Goal: Transaction & Acquisition: Purchase product/service

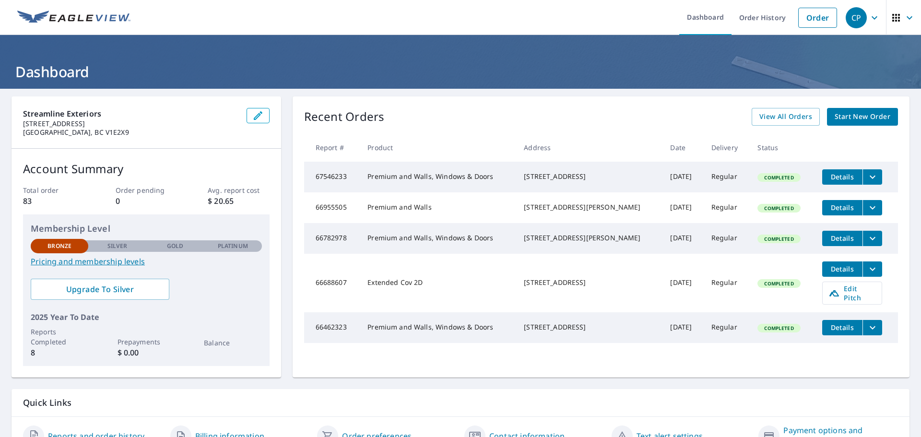
click at [842, 120] on span "Start New Order" at bounding box center [863, 117] width 56 height 12
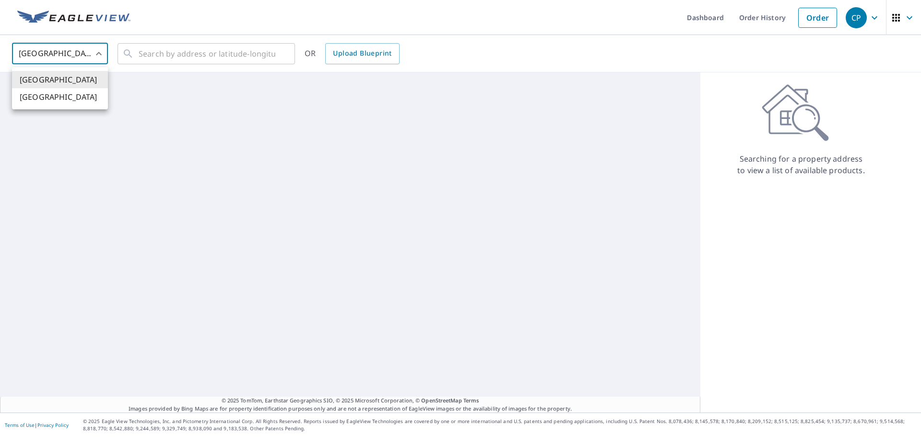
click at [103, 59] on body "CP CP Dashboard Order History Order CP United States US ​ ​ OR Upload Blueprint…" at bounding box center [460, 218] width 921 height 437
click at [81, 95] on li "[GEOGRAPHIC_DATA]" at bounding box center [60, 96] width 96 height 17
type input "CA"
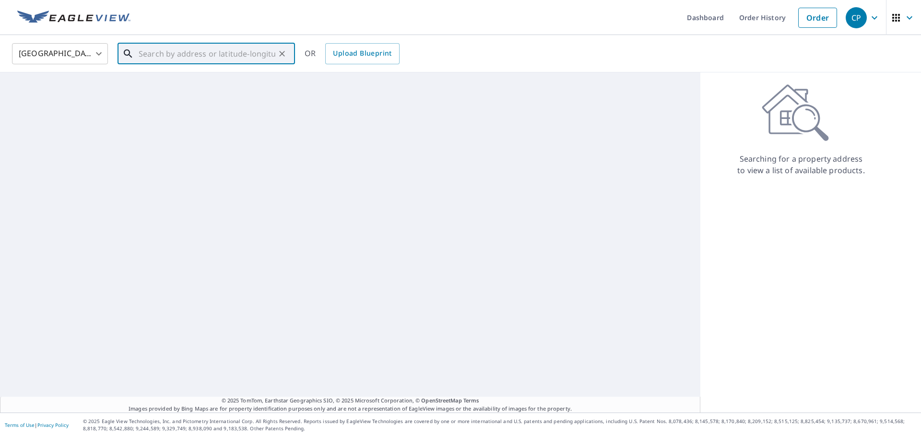
click at [161, 52] on input "text" at bounding box center [207, 53] width 137 height 27
paste input "2703 Doebert Road Blind Bay"
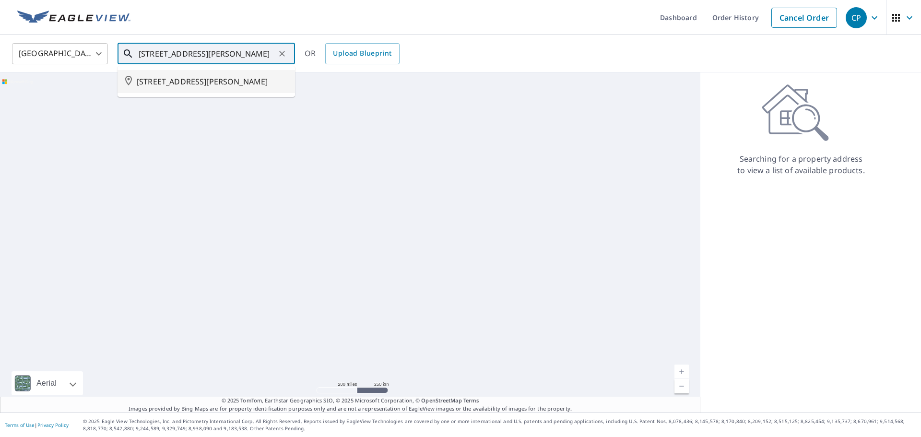
click at [167, 87] on span "2703 DOEBERT RD COLUMBIA SHUSWAP BC V0E1H1" at bounding box center [212, 82] width 151 height 12
type input "2703 DOEBERT RD COLUMBIA SHUSWAP BC V0E1H1"
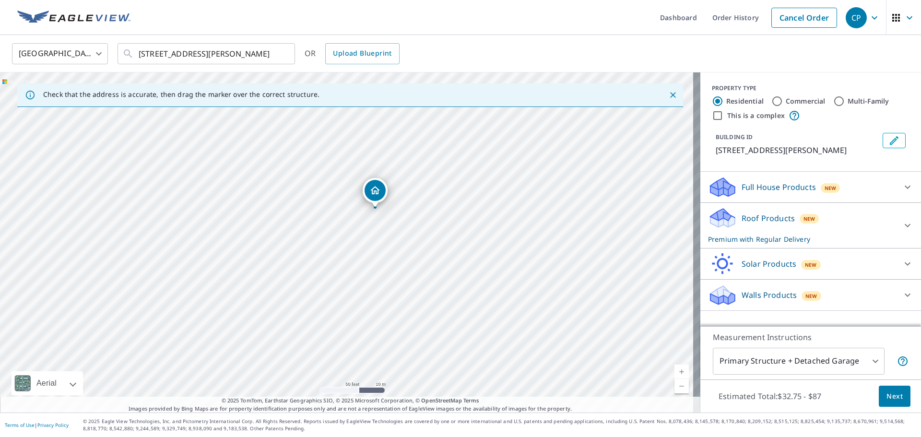
drag, startPoint x: 417, startPoint y: 345, endPoint x: 426, endPoint y: 282, distance: 63.5
drag, startPoint x: 342, startPoint y: 166, endPoint x: 408, endPoint y: 261, distance: 116.1
drag, startPoint x: 500, startPoint y: 317, endPoint x: 463, endPoint y: 262, distance: 65.9
click at [462, 262] on div "2703 DOEBERT RD COLUMBIA SHUSWAP BC V0E1H1" at bounding box center [350, 242] width 701 height 340
drag, startPoint x: 416, startPoint y: 295, endPoint x: 412, endPoint y: 228, distance: 66.3
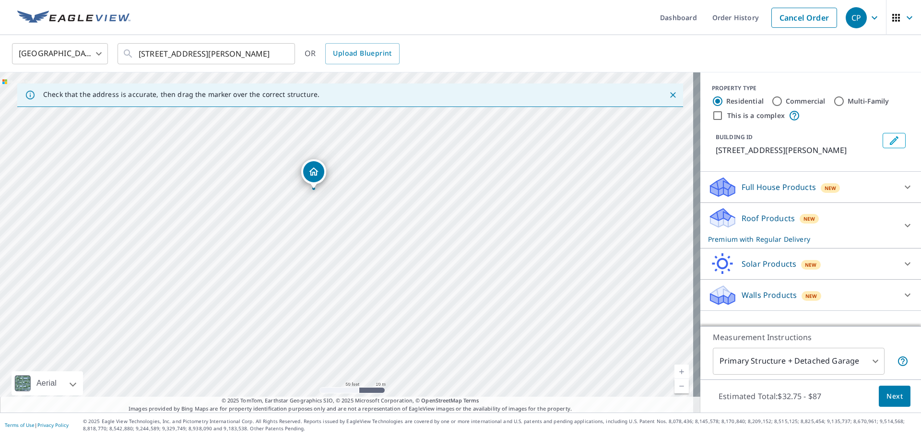
drag, startPoint x: 442, startPoint y: 289, endPoint x: 413, endPoint y: 229, distance: 66.3
drag, startPoint x: 556, startPoint y: 303, endPoint x: 333, endPoint y: 236, distance: 233.5
drag, startPoint x: 333, startPoint y: 236, endPoint x: 310, endPoint y: 119, distance: 119.1
drag, startPoint x: 310, startPoint y: 119, endPoint x: 456, endPoint y: 195, distance: 164.4
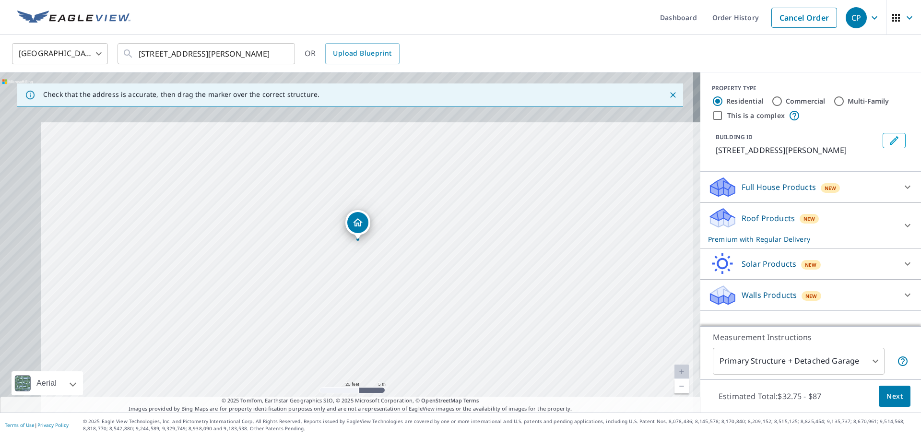
drag, startPoint x: 417, startPoint y: 144, endPoint x: 519, endPoint y: 289, distance: 176.4
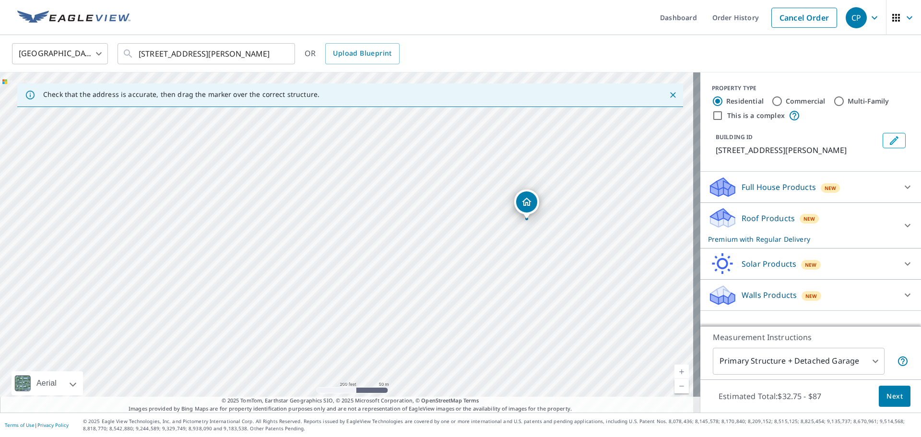
click at [73, 14] on img at bounding box center [73, 18] width 113 height 14
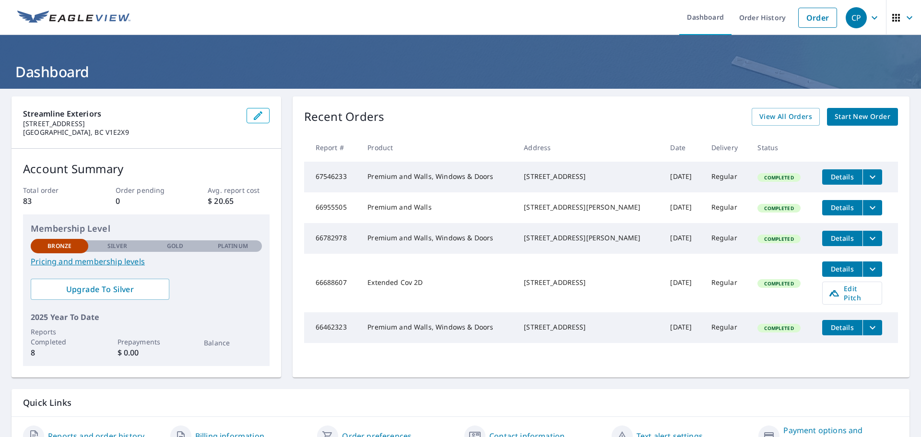
click at [109, 16] on img at bounding box center [73, 18] width 113 height 14
click at [869, 20] on icon "button" at bounding box center [875, 18] width 12 height 12
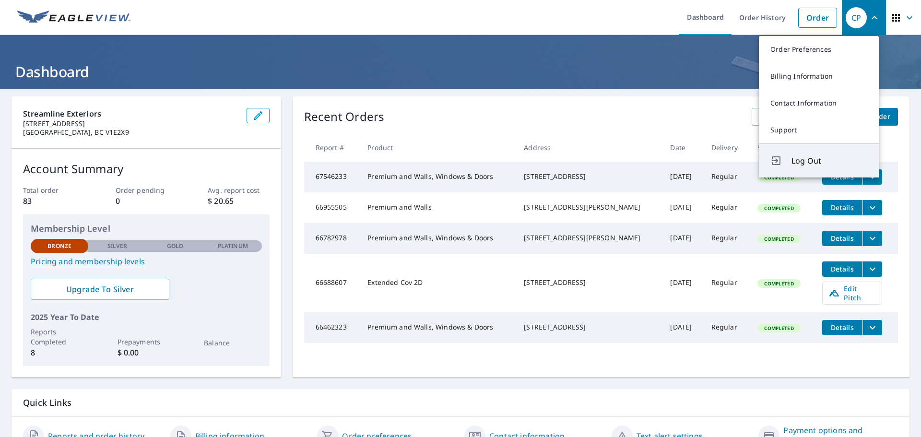
click at [789, 164] on button "Log Out" at bounding box center [819, 160] width 120 height 34
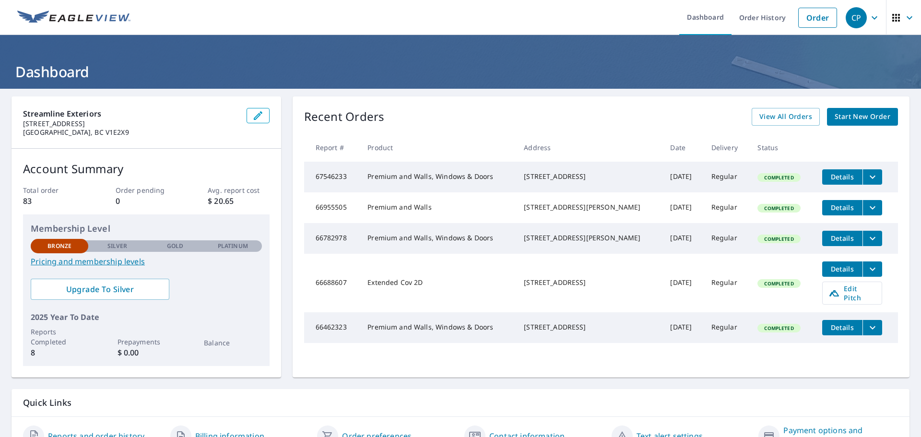
click at [851, 115] on span "Start New Order" at bounding box center [863, 117] width 56 height 12
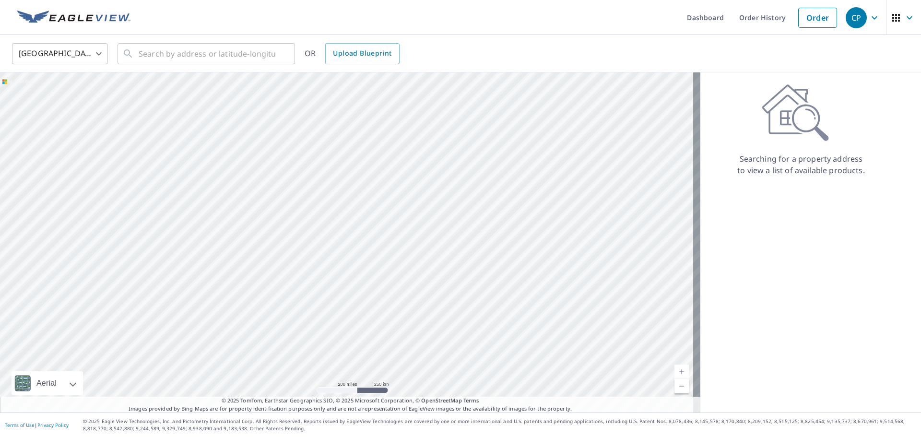
click at [99, 50] on body "CP CP Dashboard Order History Order CP United States US ​ ​ OR Upload Blueprint…" at bounding box center [460, 218] width 921 height 437
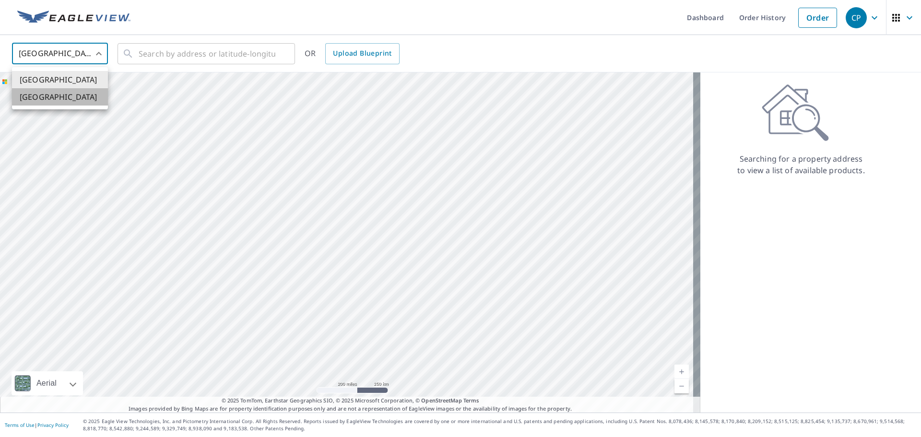
click at [90, 95] on li "[GEOGRAPHIC_DATA]" at bounding box center [60, 96] width 96 height 17
type input "CA"
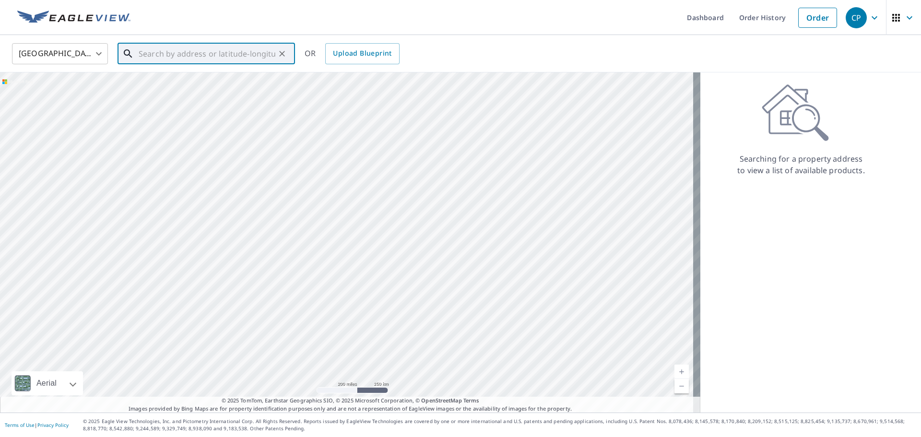
click at [197, 52] on input "text" at bounding box center [207, 53] width 137 height 27
click at [159, 88] on p "[GEOGRAPHIC_DATA], [GEOGRAPHIC_DATA]" at bounding box center [212, 92] width 151 height 10
type input "[STREET_ADDRESS][PERSON_NAME]"
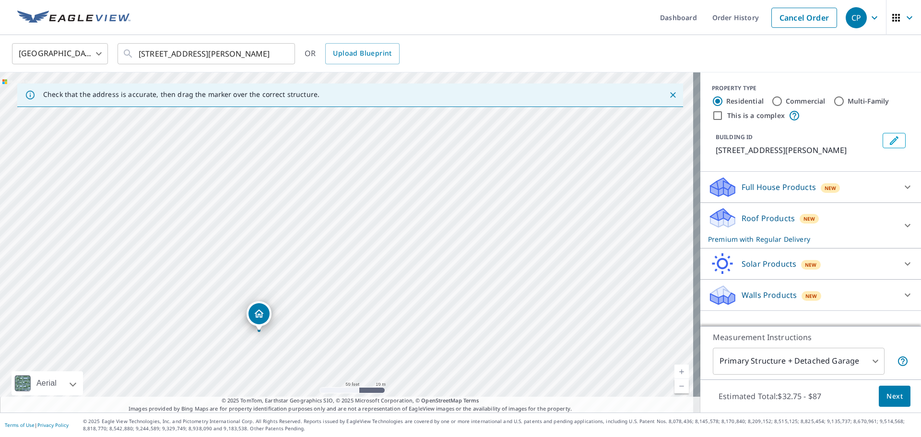
drag, startPoint x: 199, startPoint y: 274, endPoint x: 262, endPoint y: 314, distance: 74.7
click at [881, 108] on div "PROPERTY TYPE Residential Commercial Multi-Family This is a complex" at bounding box center [811, 102] width 198 height 37
click at [852, 356] on body "CP CP Dashboard Order History Cancel Order CP Canada [GEOGRAPHIC_DATA] ​ [STREE…" at bounding box center [460, 218] width 921 height 437
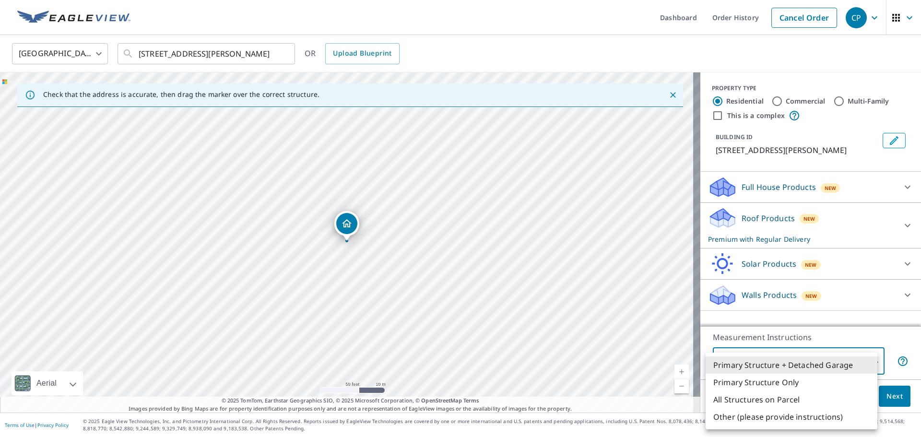
click at [791, 380] on li "Primary Structure Only" at bounding box center [792, 382] width 172 height 17
type input "2"
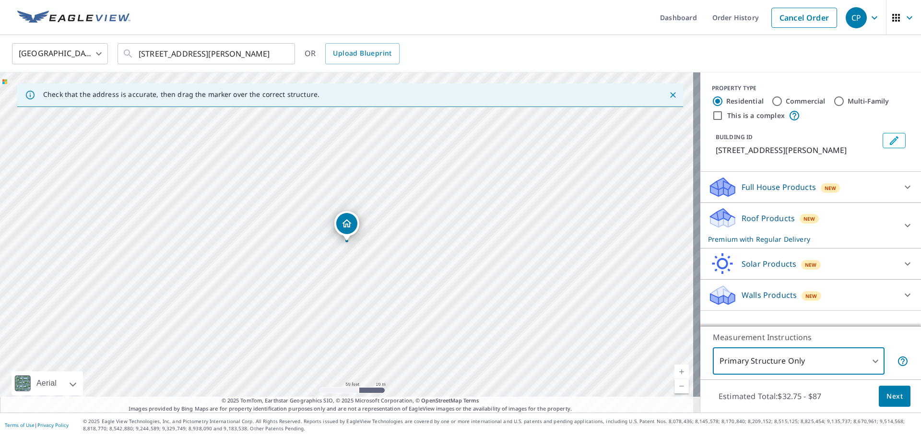
click at [792, 300] on div "Walls Products New" at bounding box center [802, 295] width 188 height 23
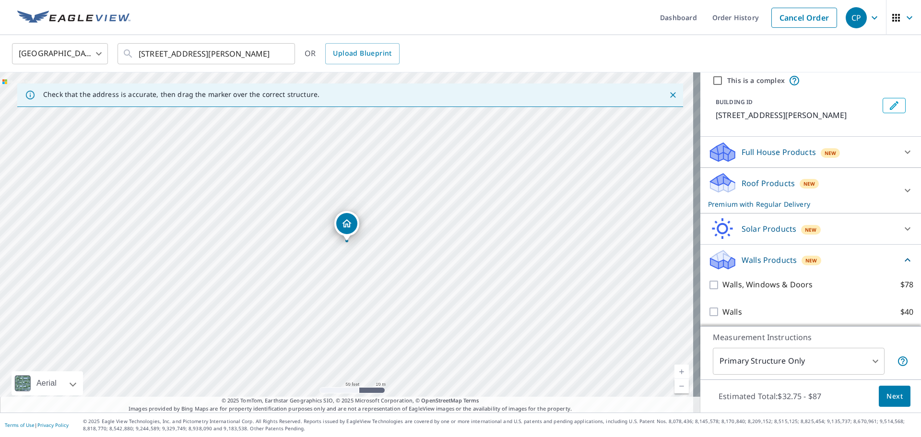
scroll to position [50, 0]
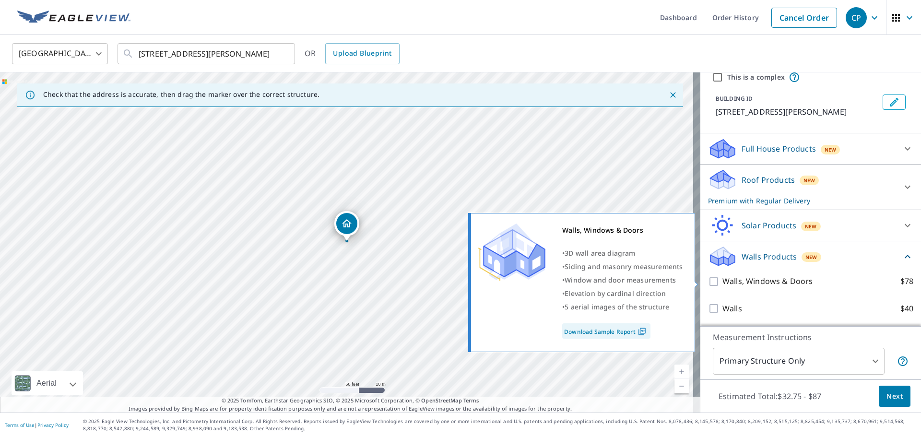
click at [708, 283] on input "Walls, Windows & Doors $78" at bounding box center [715, 282] width 14 height 12
checkbox input "true"
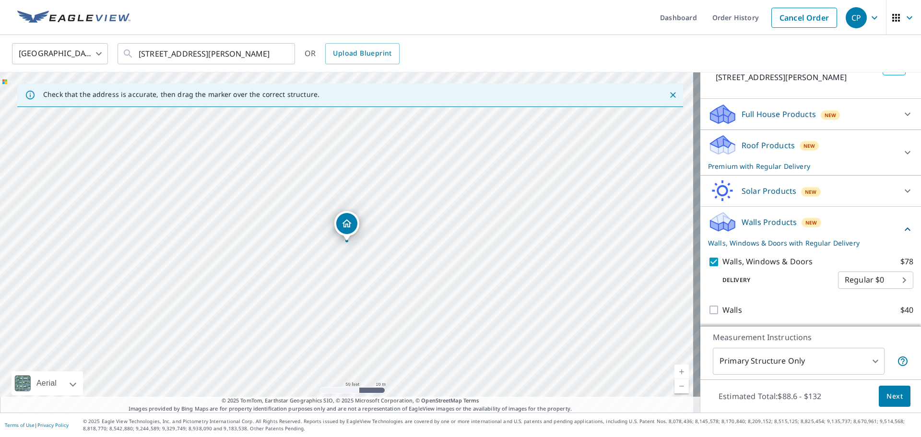
scroll to position [86, 0]
drag, startPoint x: 345, startPoint y: 223, endPoint x: 341, endPoint y: 218, distance: 6.5
click at [887, 398] on span "Next" at bounding box center [895, 397] width 16 height 12
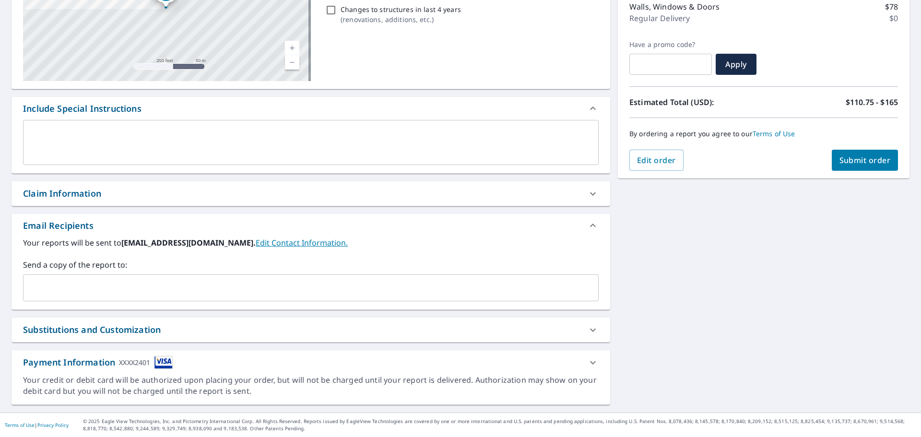
scroll to position [119, 0]
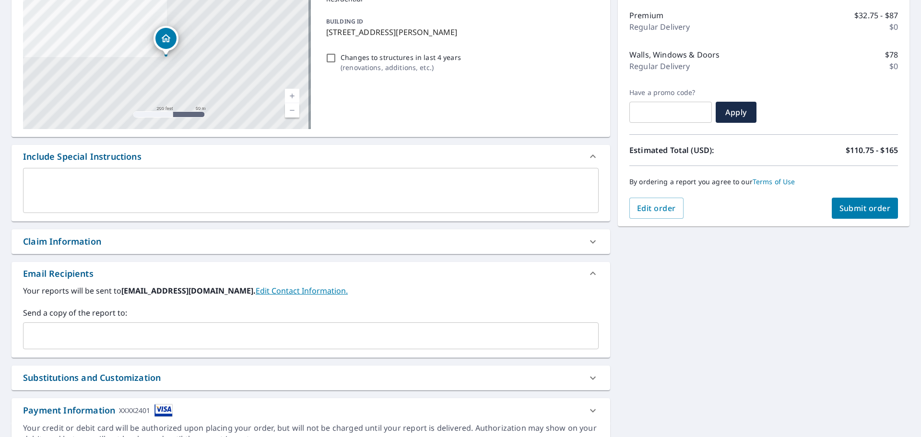
click at [227, 341] on input "text" at bounding box center [303, 336] width 553 height 18
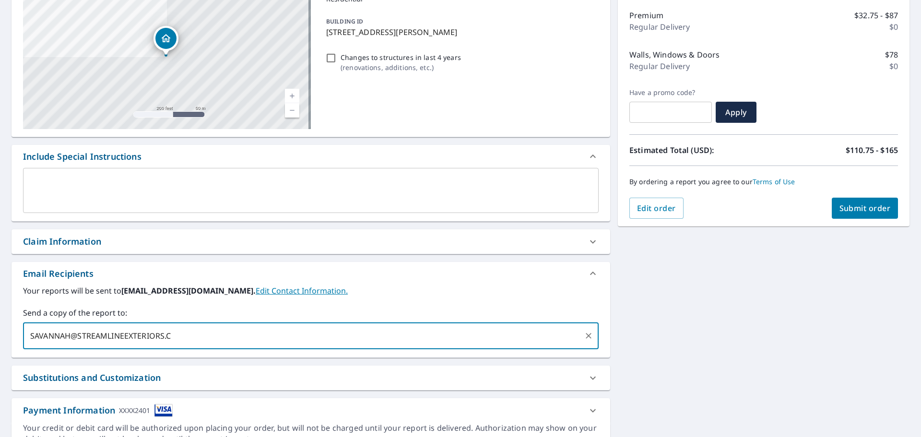
type input "[EMAIL_ADDRESS][DOMAIN_NAME]"
drag, startPoint x: 169, startPoint y: 335, endPoint x: 177, endPoint y: 343, distance: 10.9
click at [159, 345] on div "[EMAIL_ADDRESS][DOMAIN_NAME] ​" at bounding box center [311, 335] width 576 height 27
drag, startPoint x: 198, startPoint y: 335, endPoint x: 11, endPoint y: 326, distance: 187.4
click at [1, 326] on div "[STREET_ADDRESS][GEOGRAPHIC_DATA][PERSON_NAME] A standard road map Aerial A det…" at bounding box center [460, 215] width 921 height 491
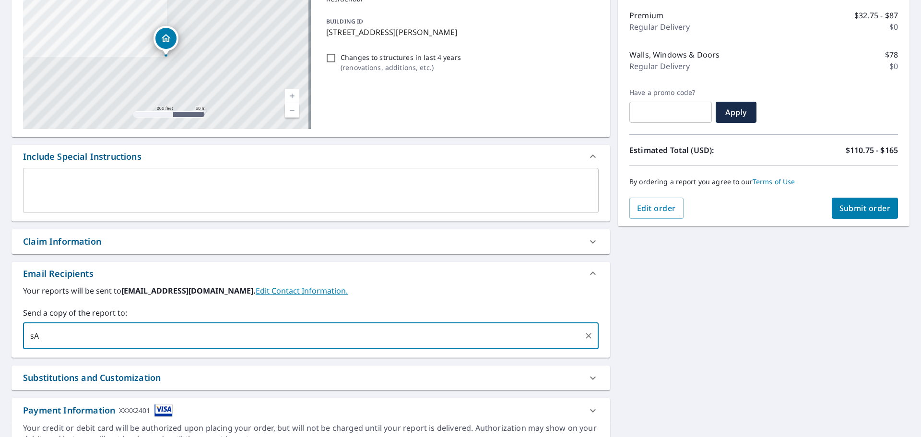
type input "s"
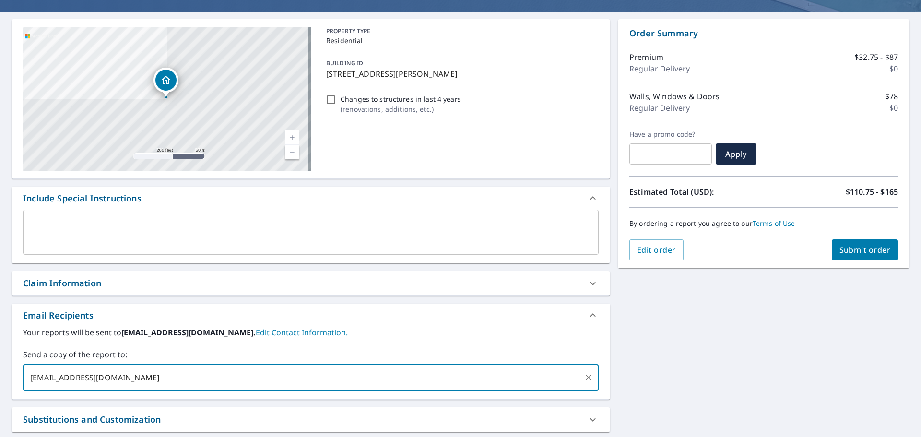
scroll to position [0, 0]
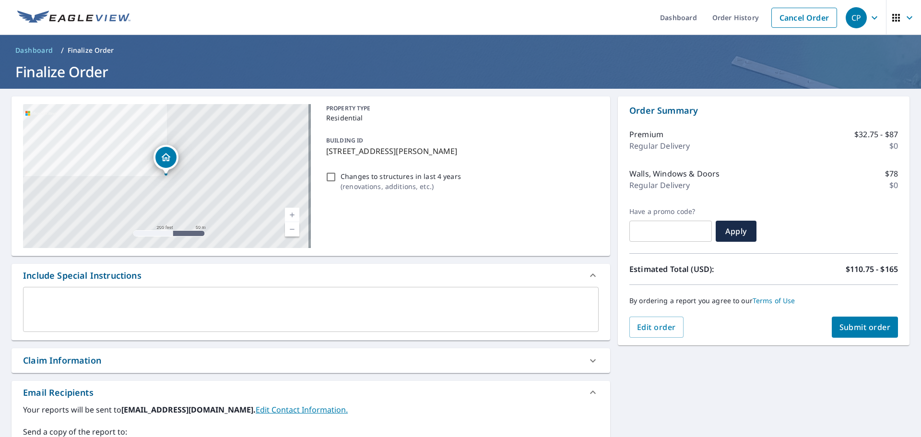
type input "[EMAIL_ADDRESS][DOMAIN_NAME]"
click at [337, 153] on p "[STREET_ADDRESS][PERSON_NAME]" at bounding box center [460, 151] width 269 height 12
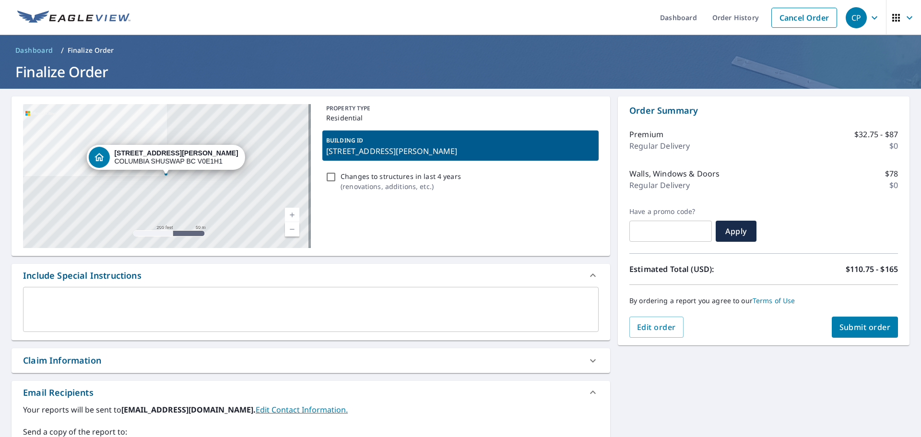
click at [434, 150] on p "[STREET_ADDRESS][PERSON_NAME]" at bounding box center [460, 151] width 269 height 12
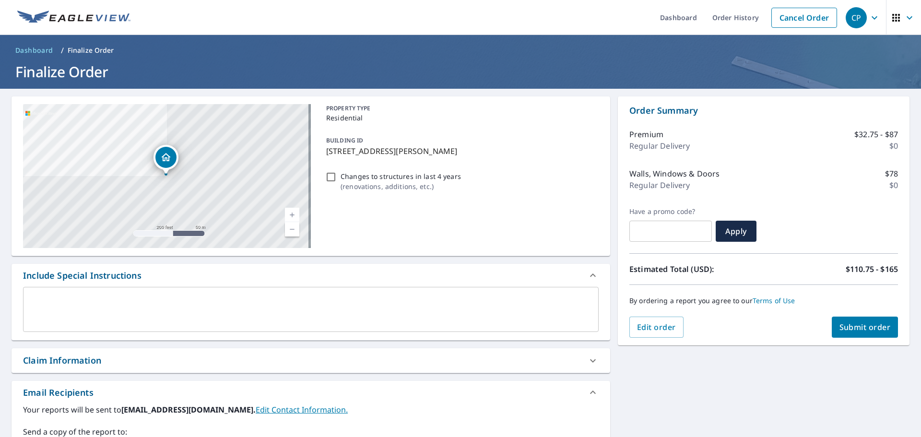
click at [336, 153] on p "[STREET_ADDRESS][PERSON_NAME]" at bounding box center [460, 151] width 269 height 12
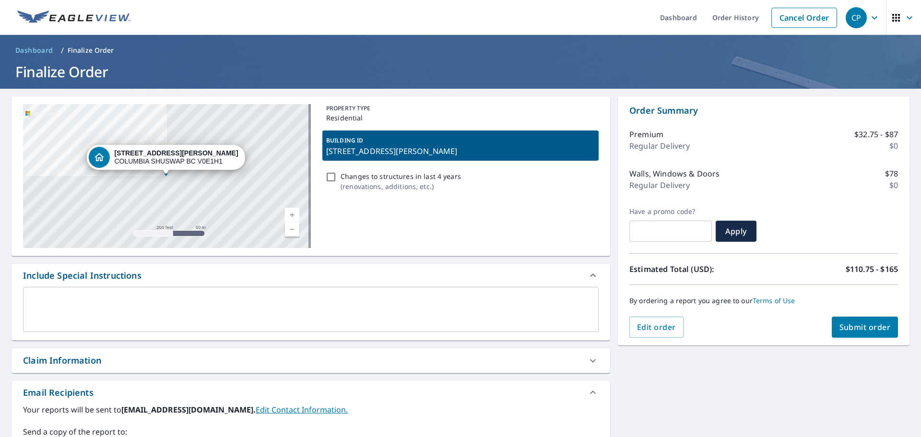
click at [136, 159] on div "[STREET_ADDRESS][PERSON_NAME]" at bounding box center [176, 157] width 124 height 16
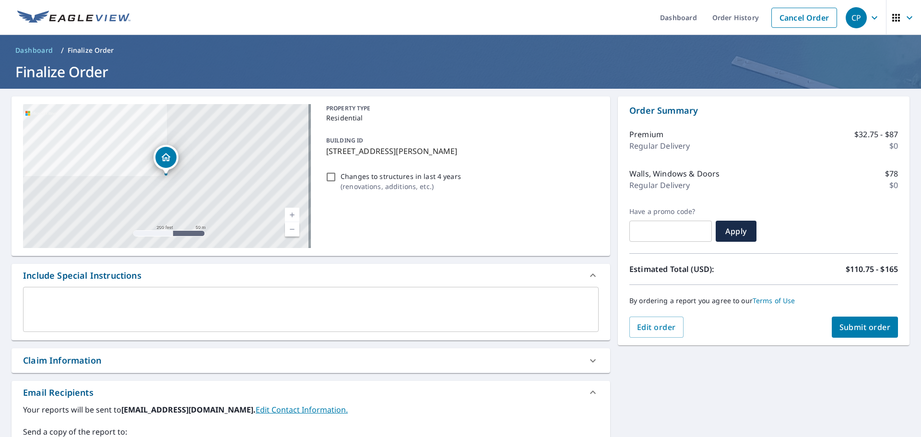
click at [345, 144] on p "BUILDING ID" at bounding box center [344, 140] width 37 height 8
checkbox input "true"
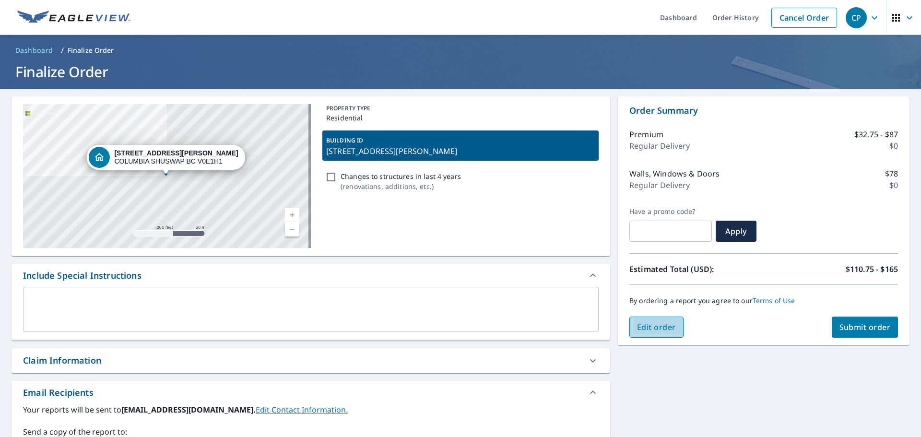
click at [640, 319] on button "Edit order" at bounding box center [657, 327] width 54 height 21
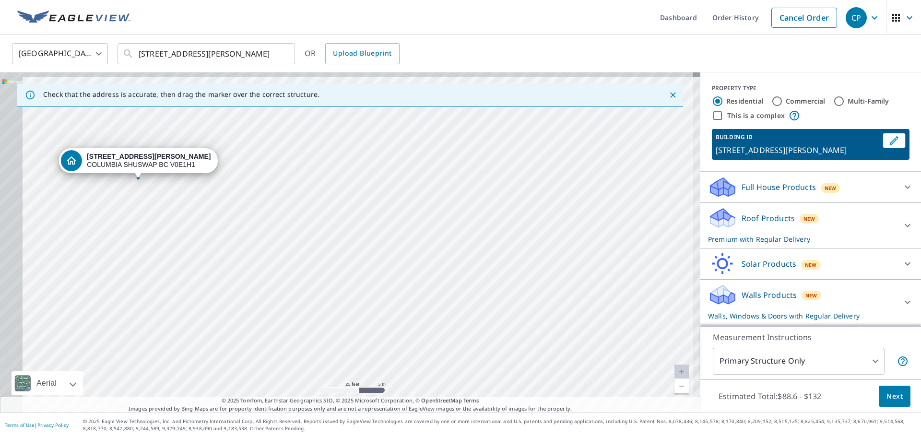
drag, startPoint x: 229, startPoint y: 214, endPoint x: 369, endPoint y: 235, distance: 140.6
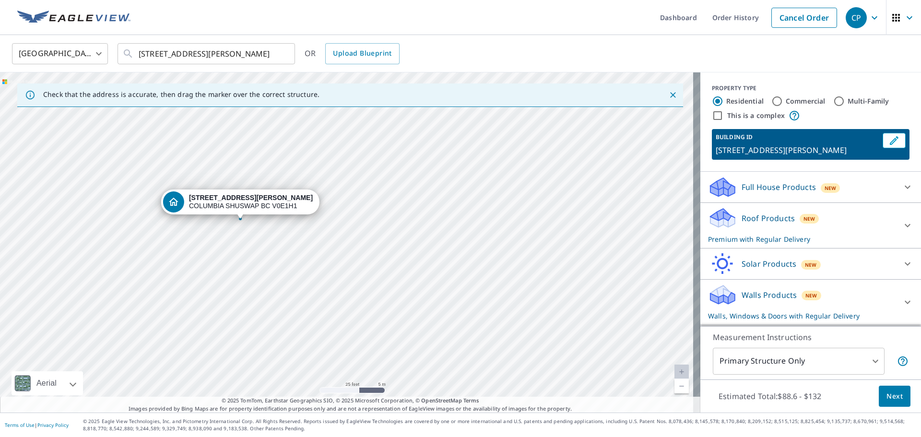
drag, startPoint x: 369, startPoint y: 235, endPoint x: 238, endPoint y: 206, distance: 133.1
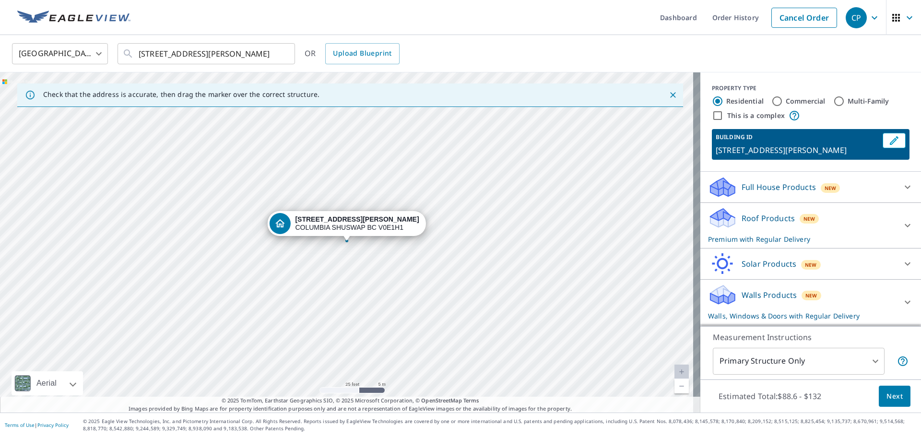
click at [347, 229] on div "[STREET_ADDRESS][PERSON_NAME]" at bounding box center [357, 223] width 124 height 16
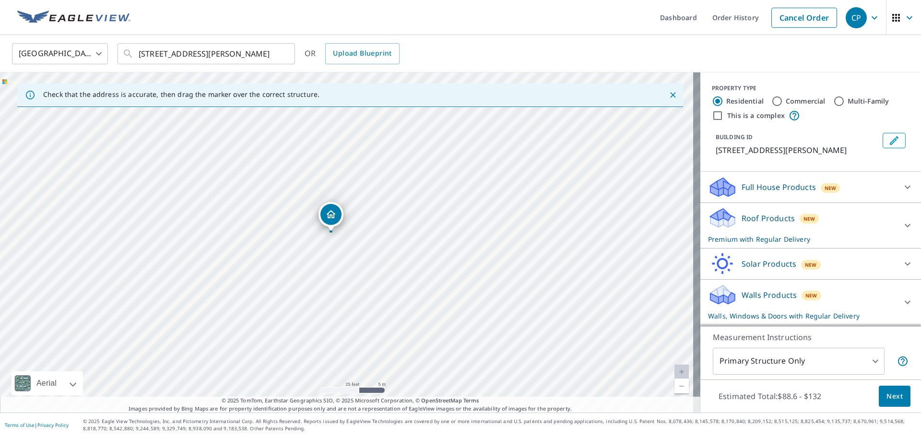
drag, startPoint x: 347, startPoint y: 229, endPoint x: 332, endPoint y: 220, distance: 18.1
click at [893, 396] on span "Next" at bounding box center [895, 397] width 16 height 12
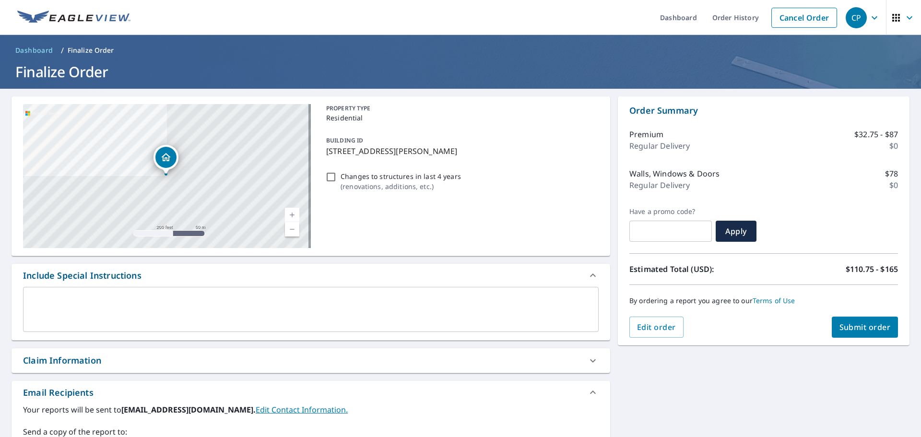
click at [183, 315] on textarea at bounding box center [311, 309] width 562 height 27
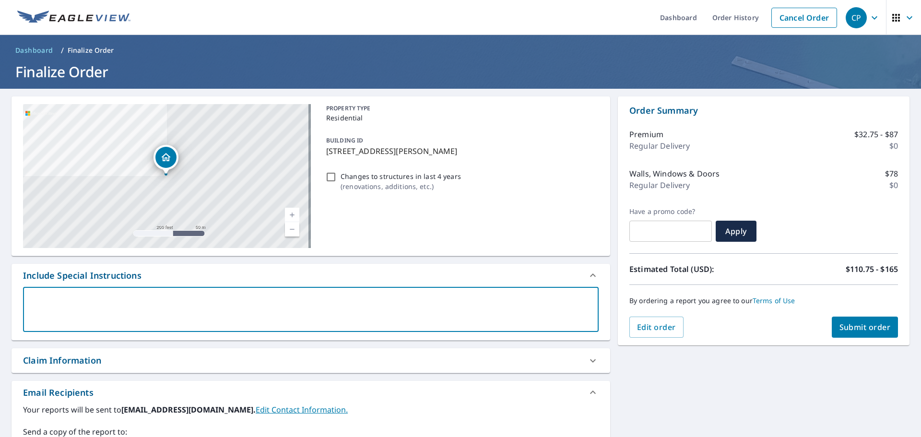
type textarea "A"
type textarea "x"
checkbox input "true"
type textarea "Ad"
type textarea "x"
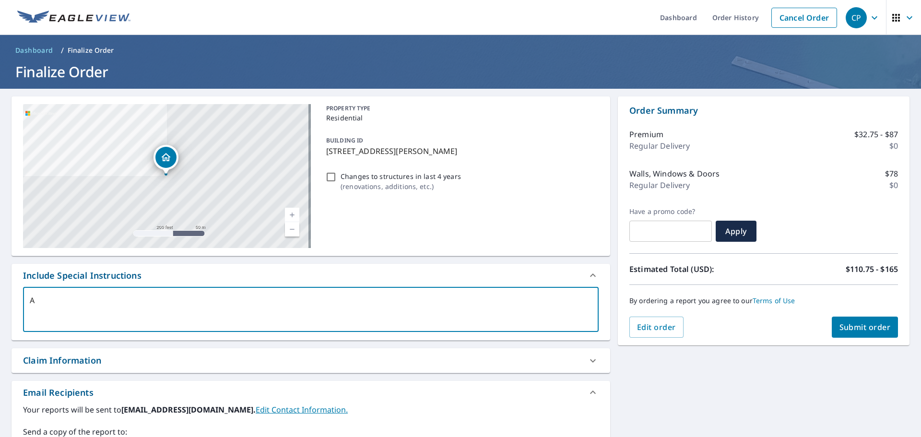
checkbox input "true"
type textarea "Add"
type textarea "x"
checkbox input "true"
type textarea "Addr"
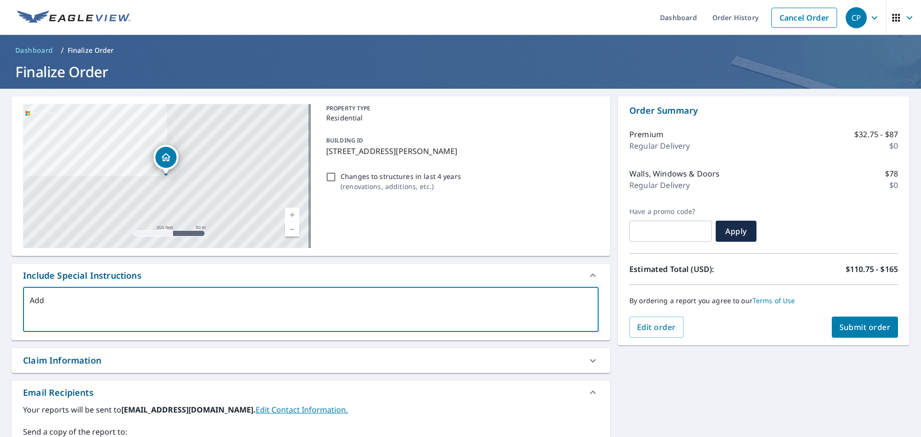
type textarea "x"
checkbox input "true"
type textarea "Addre"
type textarea "x"
checkbox input "true"
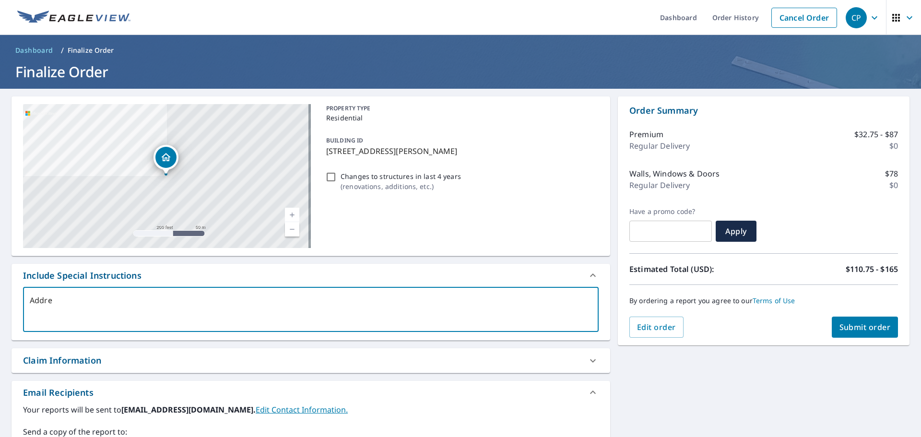
type textarea "Addres"
type textarea "x"
checkbox input "true"
type textarea "Address"
type textarea "x"
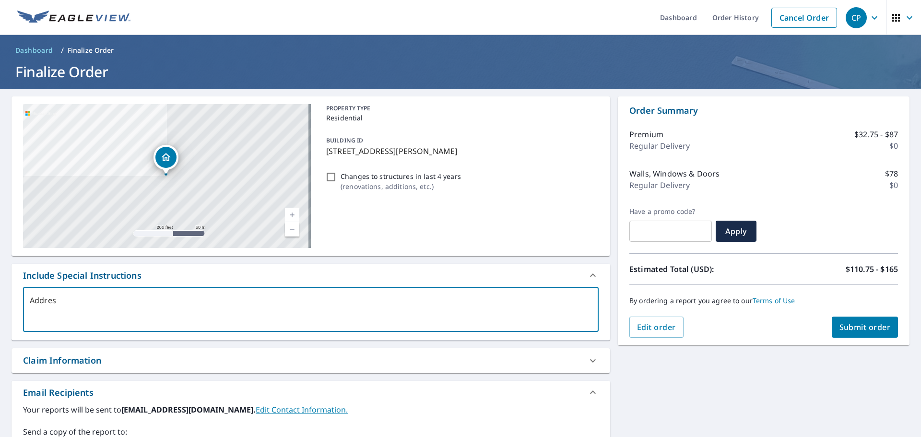
checkbox input "true"
type textarea "Address"
type textarea "x"
checkbox input "true"
type textarea "Address i"
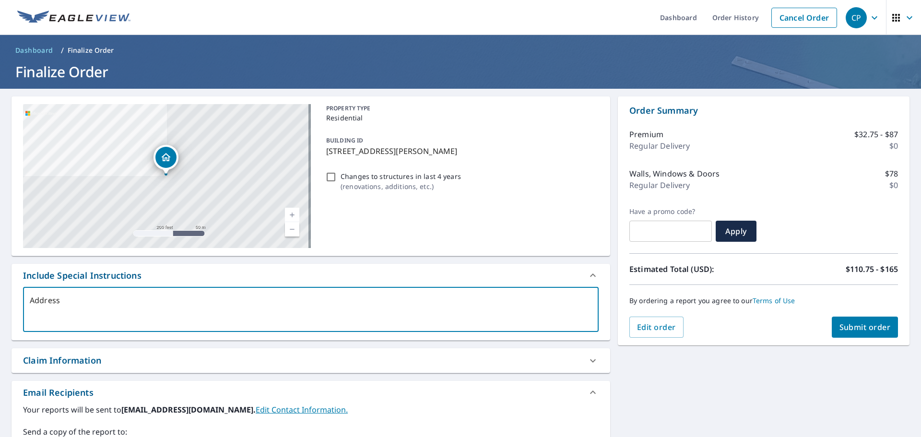
type textarea "x"
checkbox input "true"
type textarea "Address is"
type textarea "x"
checkbox input "true"
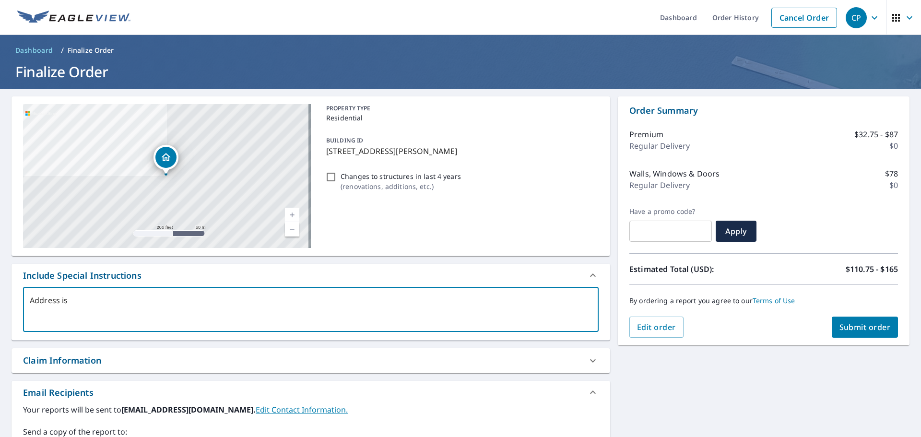
type textarea "Address is"
type textarea "x"
checkbox input "true"
type textarea "Address is 7"
type textarea "x"
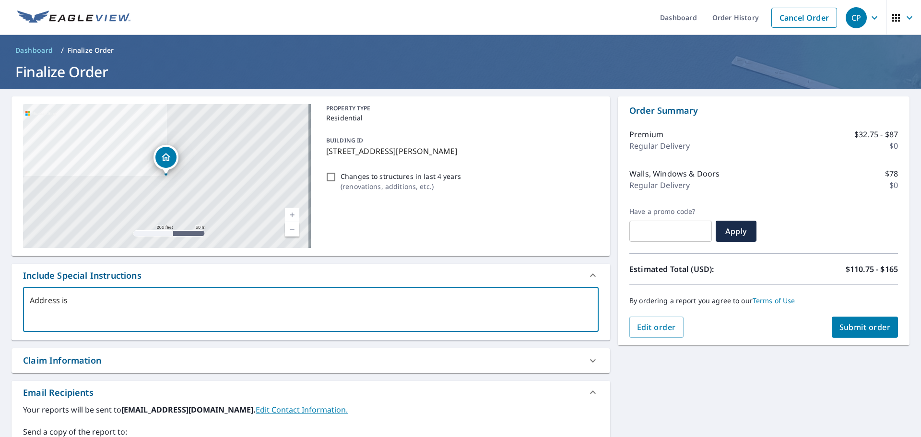
checkbox input "true"
type textarea "Address is 72"
type textarea "x"
checkbox input "true"
type textarea "Address is 72="
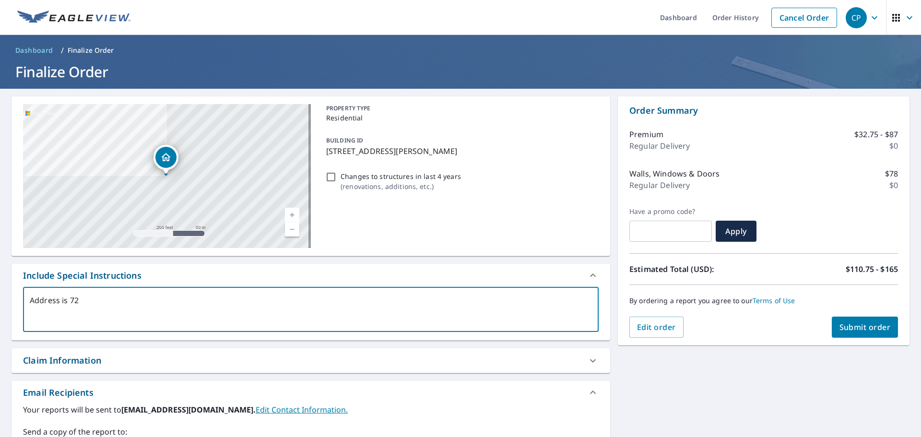
type textarea "x"
checkbox input "true"
type textarea "Address is 72"
type textarea "x"
checkbox input "true"
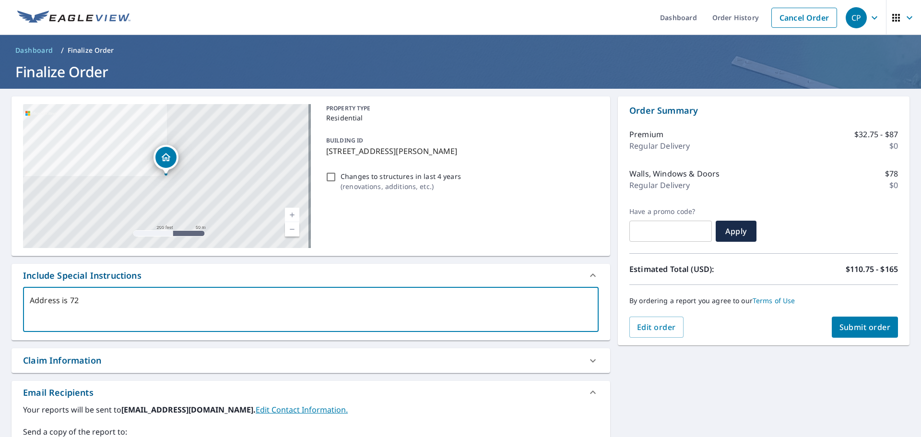
type textarea "Address is 7"
type textarea "x"
checkbox input "true"
type textarea "Address is"
type textarea "x"
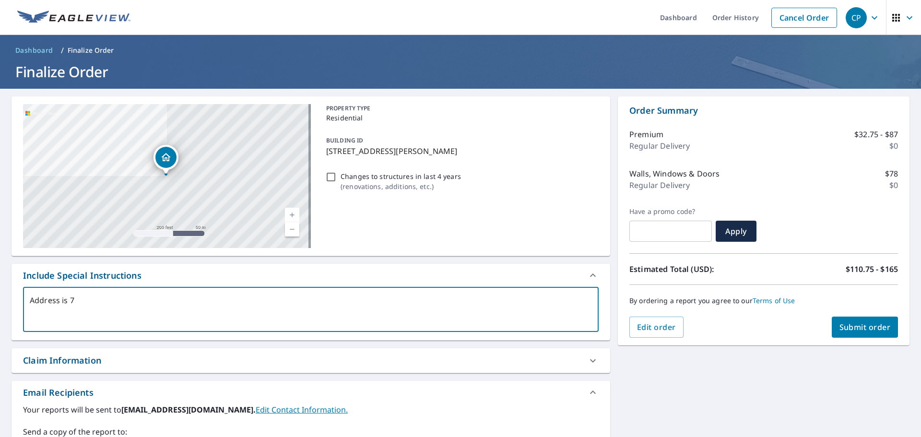
checkbox input "true"
type textarea "Address is 2"
type textarea "x"
checkbox input "true"
type textarea "Address is 27"
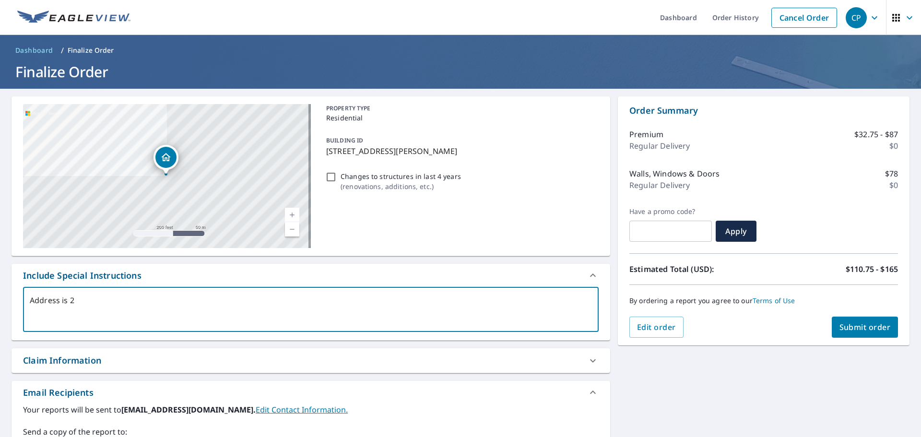
type textarea "x"
checkbox input "true"
type textarea "Address is 270"
type textarea "x"
checkbox input "true"
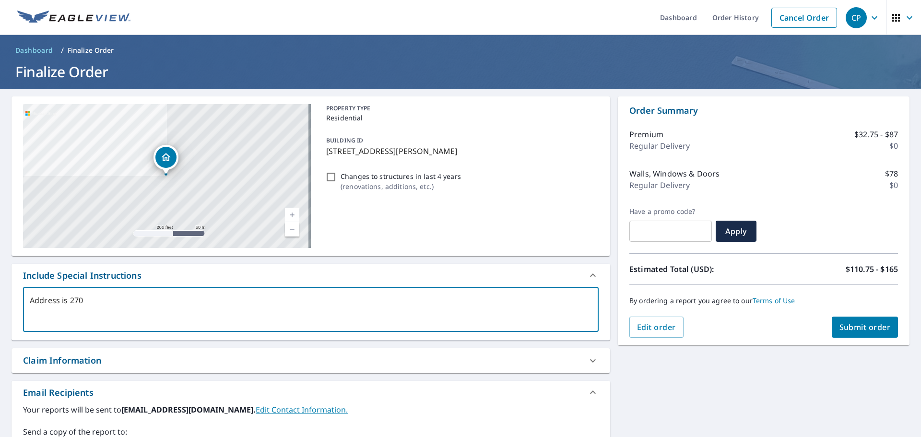
type textarea "Address is 2703"
type textarea "x"
checkbox input "true"
type textarea "Address is 2703"
type textarea "x"
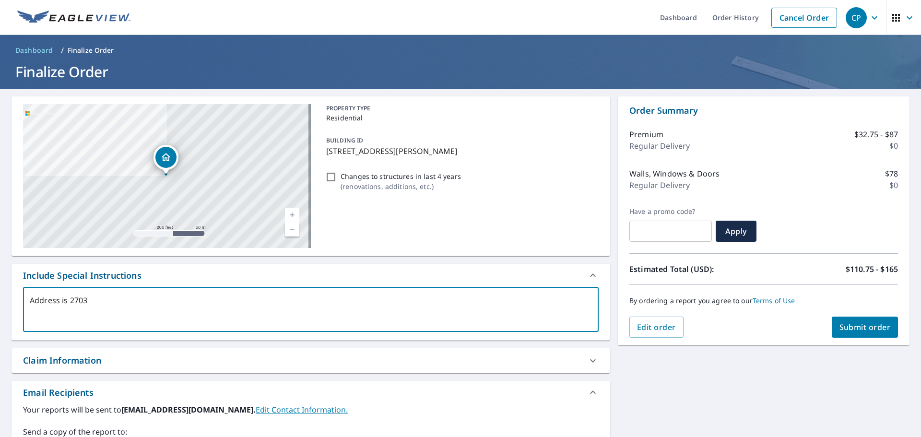
checkbox input "true"
type textarea "Address is 2703 D"
type textarea "x"
checkbox input "true"
type textarea "Address is 2703 Do"
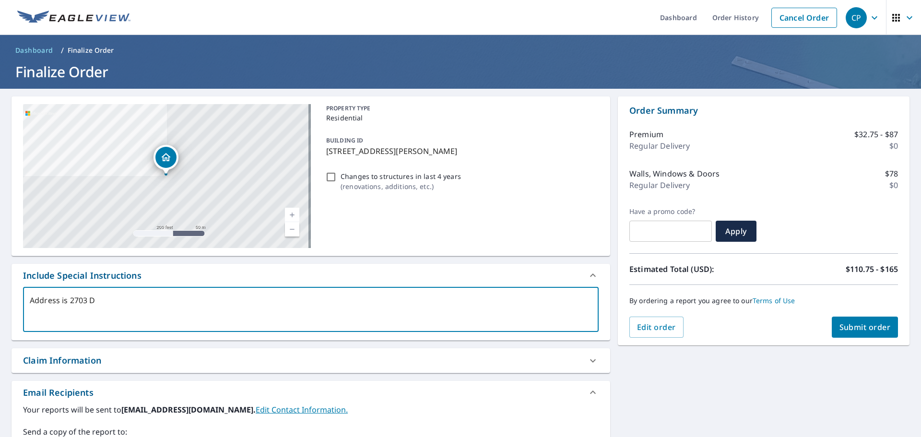
type textarea "x"
checkbox input "true"
type textarea "Address is 2703 Doe"
type textarea "x"
checkbox input "true"
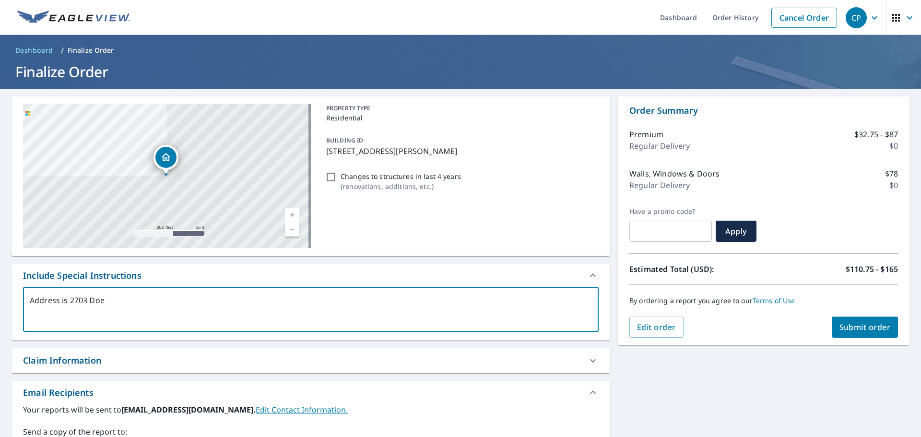
type textarea "Address is 2703 Doeb"
type textarea "x"
checkbox input "true"
type textarea "Address is 2703 Doebe"
type textarea "x"
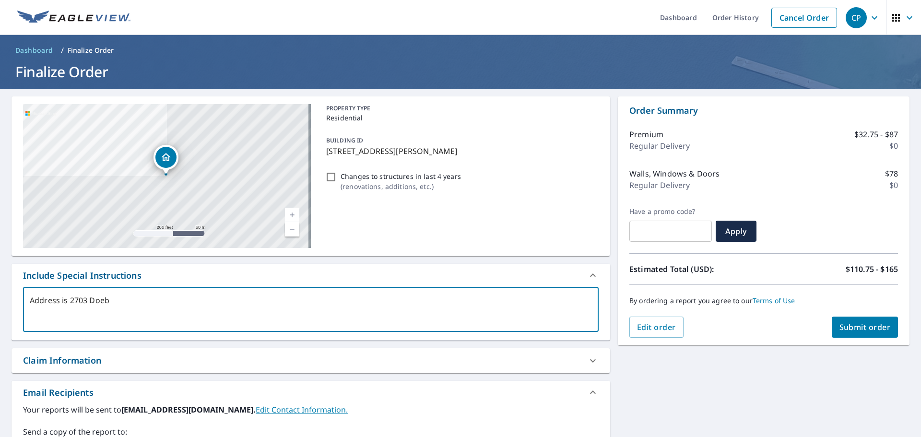
checkbox input "true"
type textarea "Address is 2703 Doeber"
type textarea "x"
checkbox input "true"
type textarea "Address is [GEOGRAPHIC_DATA][PERSON_NAME]"
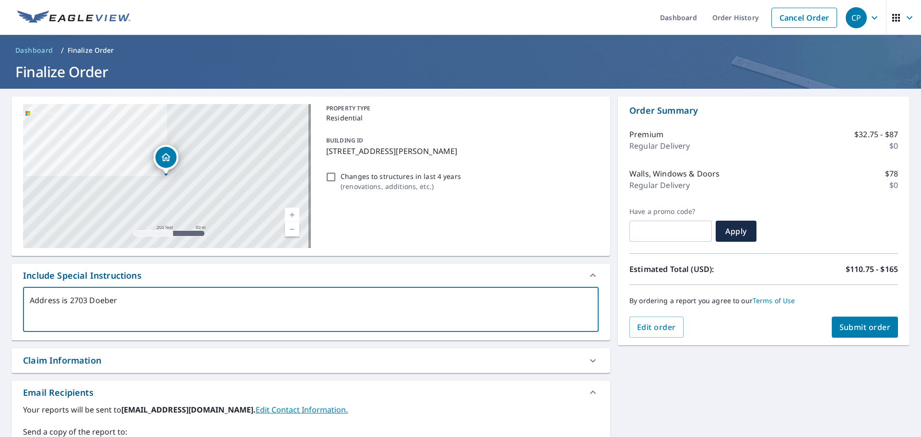
type textarea "x"
checkbox input "true"
type textarea "Address is [GEOGRAPHIC_DATA][PERSON_NAME]"
type textarea "x"
checkbox input "true"
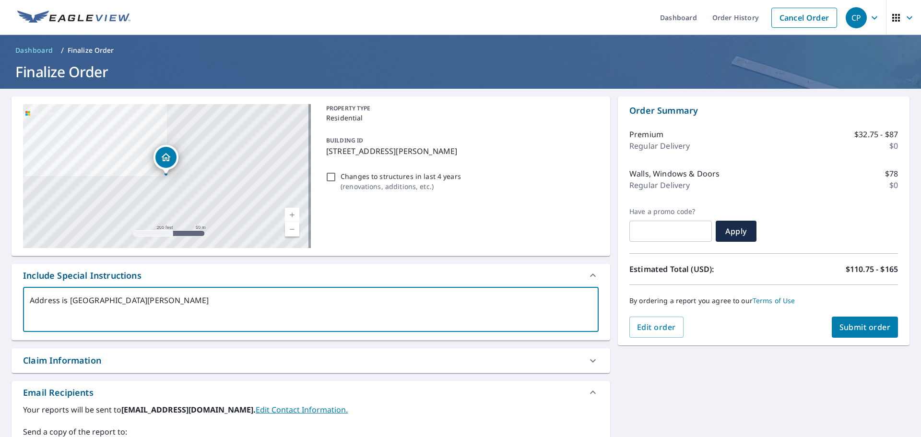
type textarea "Address is [STREET_ADDRESS][PERSON_NAME]"
type textarea "x"
checkbox input "true"
type textarea "Address is [STREET_ADDRESS][PERSON_NAME]"
type textarea "x"
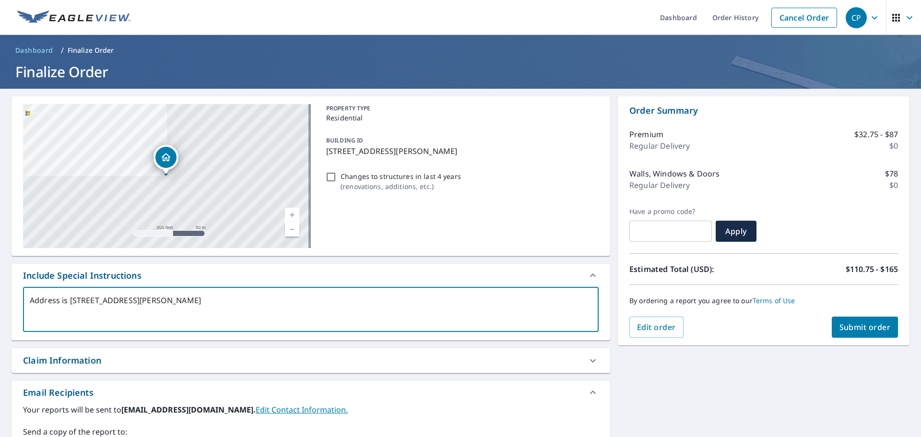
checkbox input "true"
type textarea "Address is [STREET_ADDRESS][PERSON_NAME][PERSON_NAME]"
type textarea "x"
checkbox input "true"
type textarea "Address is [STREET_ADDRESS][PERSON_NAME]"
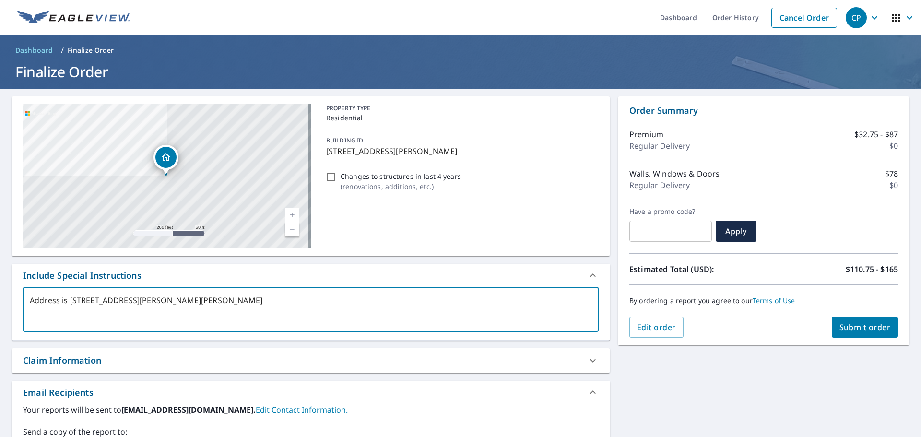
type textarea "x"
checkbox input "true"
type textarea "Address is [STREET_ADDRESS][PERSON_NAME],"
type textarea "x"
checkbox input "true"
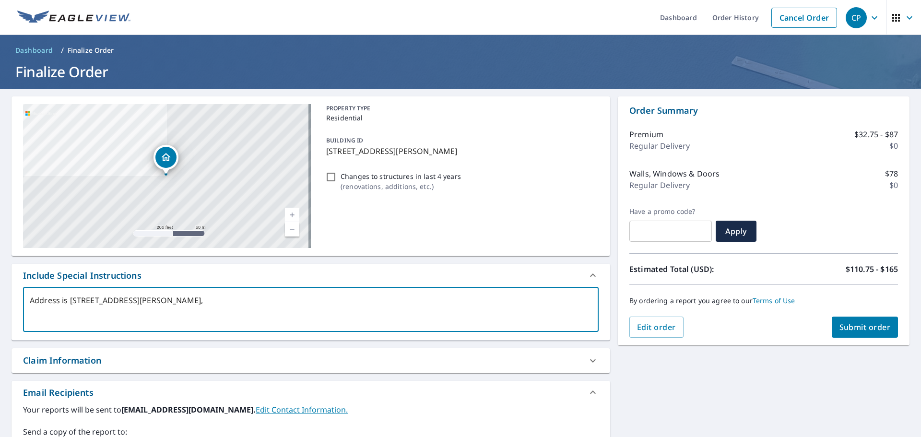
type textarea "Address is [STREET_ADDRESS][PERSON_NAME],"
type textarea "x"
checkbox input "true"
type textarea "Address is [STREET_ADDRESS][PERSON_NAME]"
type textarea "x"
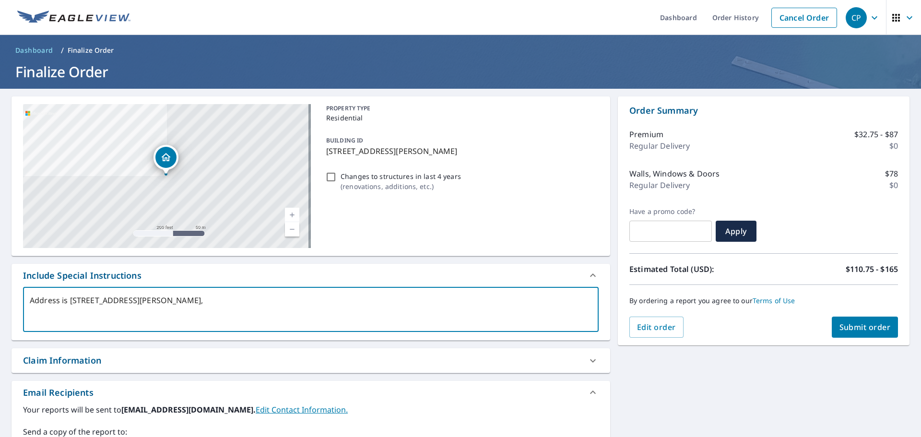
checkbox input "true"
type textarea "Address is [STREET_ADDRESS][PERSON_NAME]"
type textarea "x"
checkbox input "true"
type textarea "Address is [STREET_ADDRESS][PERSON_NAME]"
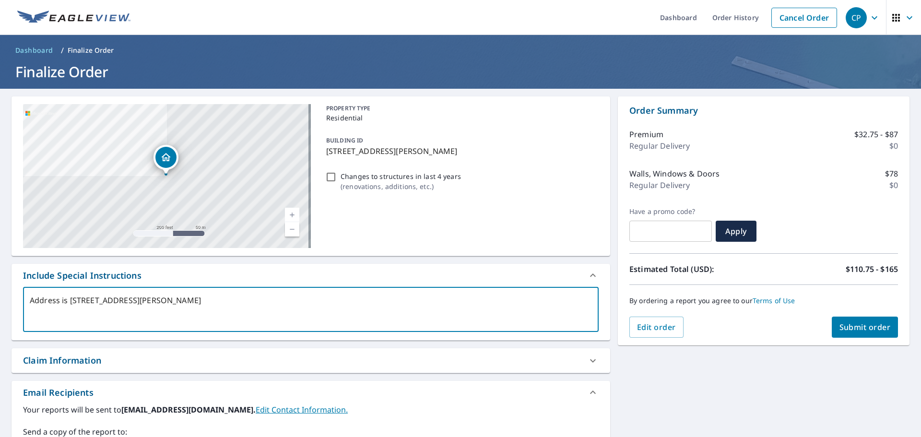
type textarea "x"
checkbox input "true"
type textarea "Address is [STREET_ADDRESS][PERSON_NAME]"
type textarea "x"
checkbox input "true"
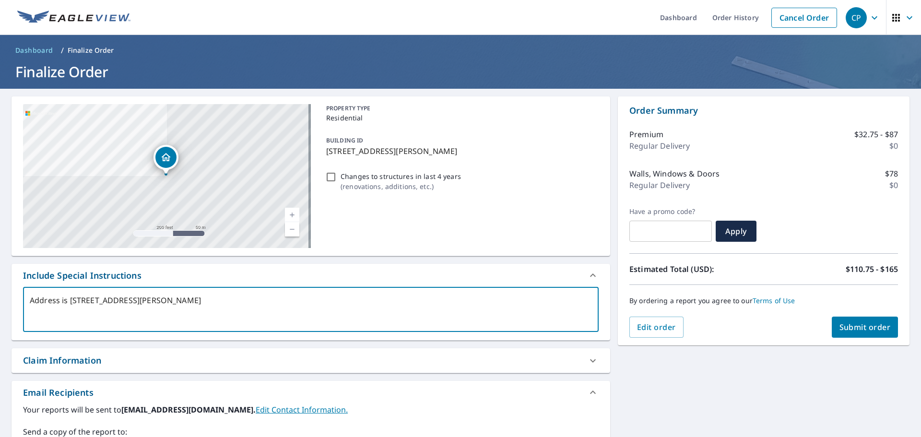
type textarea "Address is [STREET_ADDRESS][PERSON_NAME]"
type textarea "x"
checkbox input "true"
type textarea "Address is [STREET_ADDRESS][PERSON_NAME]"
type textarea "x"
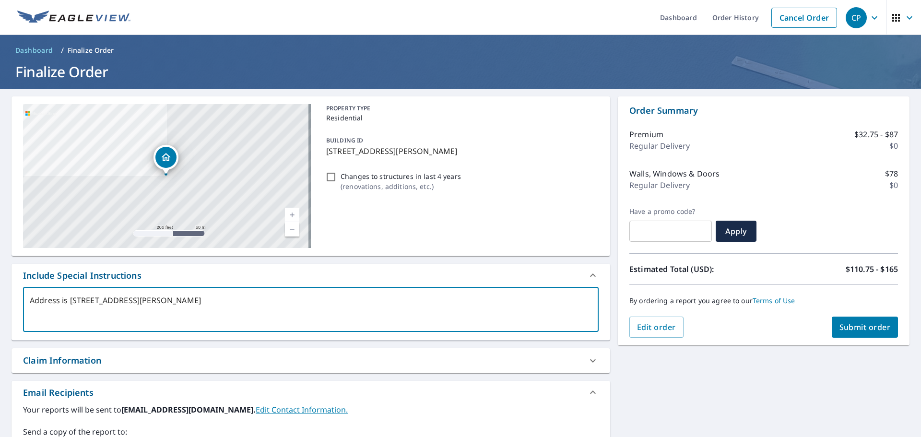
checkbox input "true"
type textarea "Address is [STREET_ADDRESS][PERSON_NAME]"
type textarea "x"
checkbox input "true"
type textarea "Address is [STREET_ADDRESS][PERSON_NAME]"
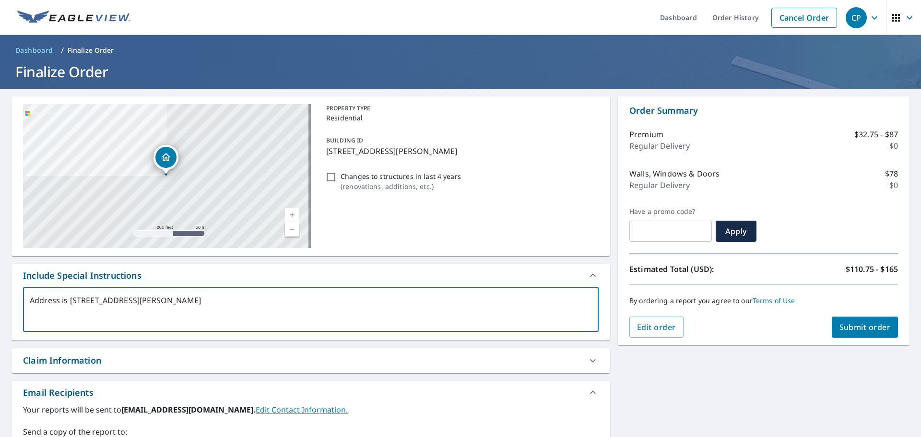
type textarea "x"
checkbox input "true"
type textarea "Address is [STREET_ADDRESS][PERSON_NAME]"
type textarea "x"
checkbox input "true"
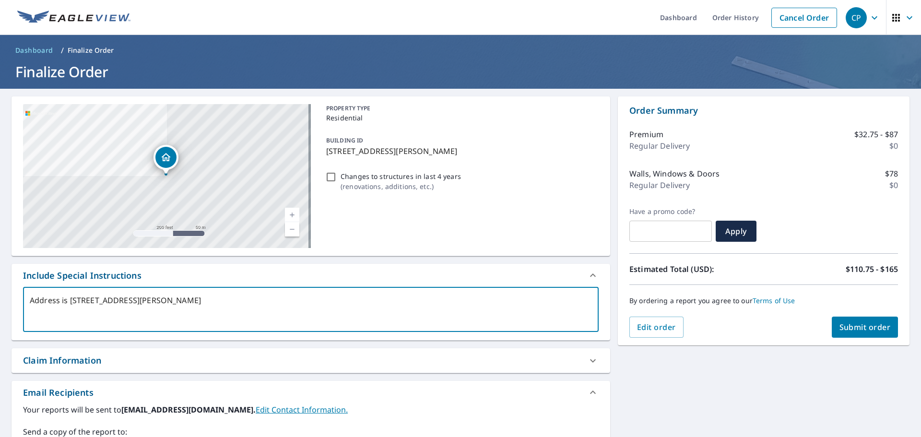
type textarea "Address is [STREET_ADDRESS][PERSON_NAME]."
type textarea "x"
checkbox input "true"
type textarea "Address is [STREET_ADDRESS][PERSON_NAME]."
type textarea "x"
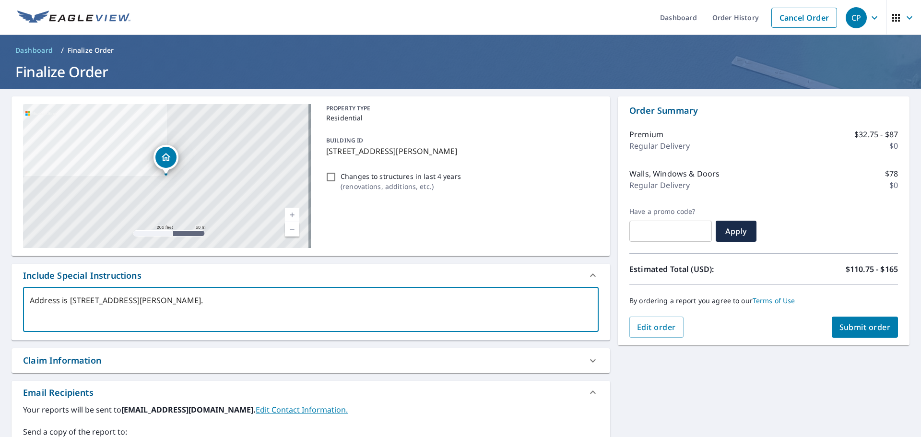
checkbox input "true"
type textarea "Address is [STREET_ADDRESS][PERSON_NAME]."
type textarea "x"
click at [331, 178] on input "Changes to structures in last 4 years ( renovations, additions, etc. )" at bounding box center [331, 177] width 12 height 12
checkbox input "true"
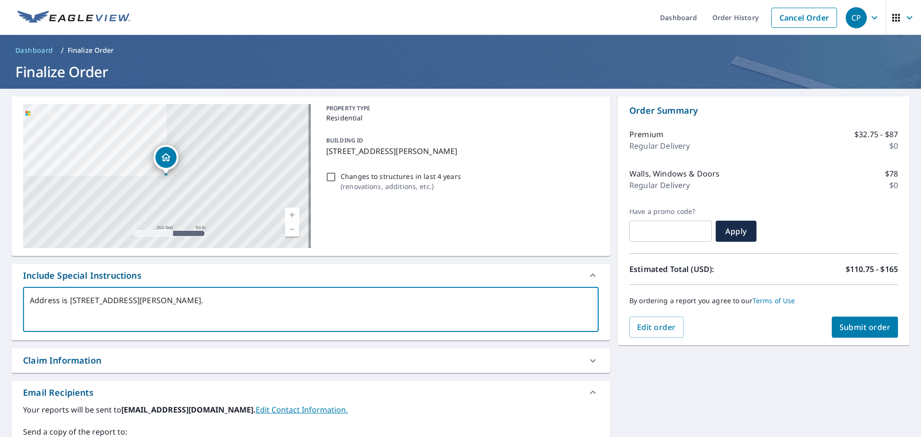
type textarea "x"
checkbox input "true"
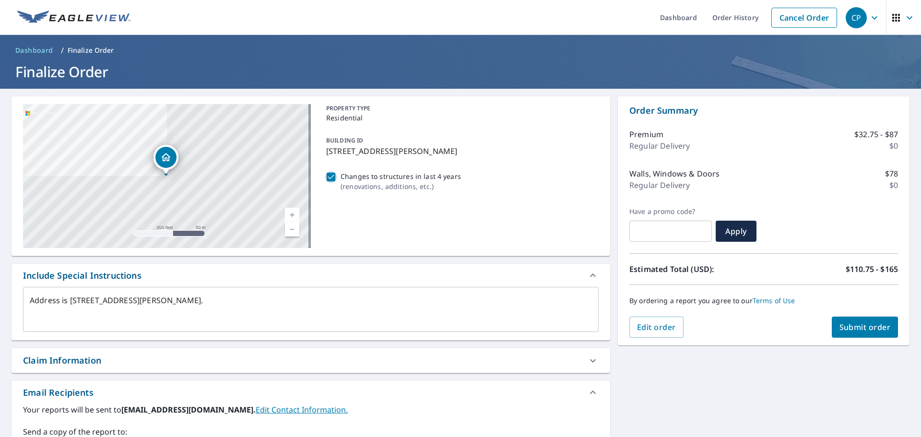
click at [333, 175] on input "Changes to structures in last 4 years ( renovations, additions, etc. )" at bounding box center [331, 177] width 12 height 12
checkbox input "false"
type textarea "x"
checkbox input "true"
click at [330, 179] on input "Changes to structures in last 4 years ( renovations, additions, etc. )" at bounding box center [331, 177] width 12 height 12
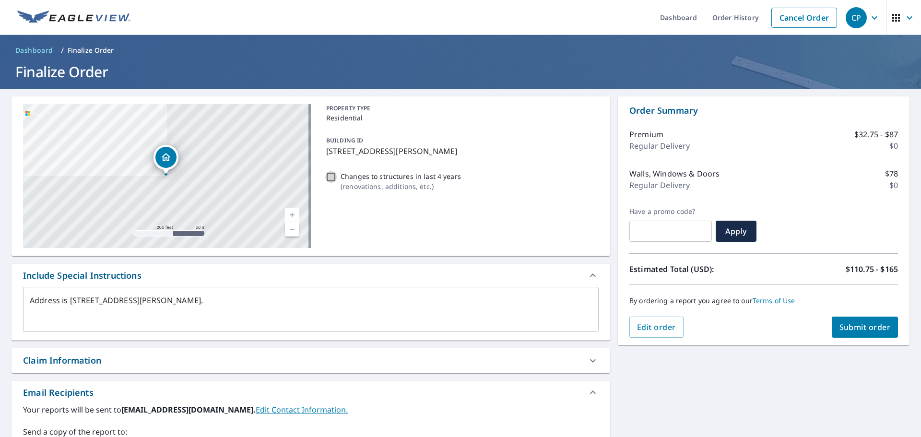
checkbox input "true"
type textarea "x"
checkbox input "true"
type textarea "x"
click at [200, 306] on textarea "Address is [STREET_ADDRESS][PERSON_NAME]." at bounding box center [311, 309] width 562 height 27
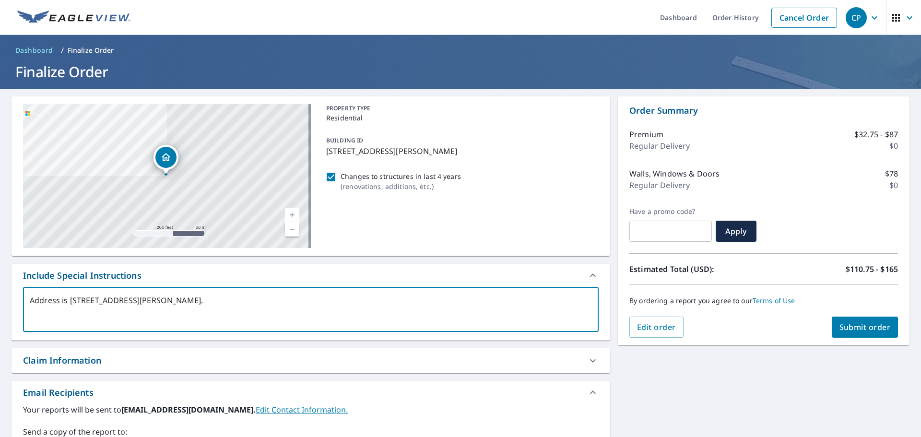
type textarea "Address is [STREET_ADDRESS][PERSON_NAME]. T"
type textarea "x"
checkbox input "true"
type textarea "Address is [STREET_ADDRESS][PERSON_NAME]. Th"
type textarea "x"
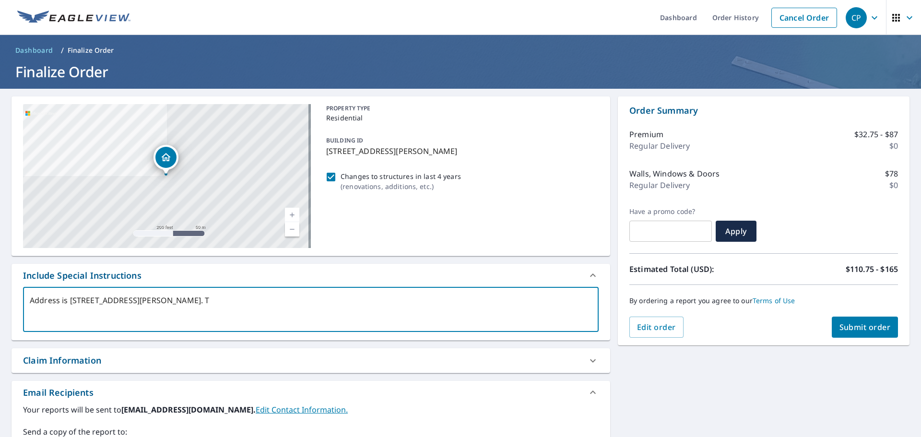
checkbox input "true"
type textarea "Address is [STREET_ADDRESS][PERSON_NAME]. The"
type textarea "x"
checkbox input "true"
type textarea "Address is [STREET_ADDRESS][PERSON_NAME]. The"
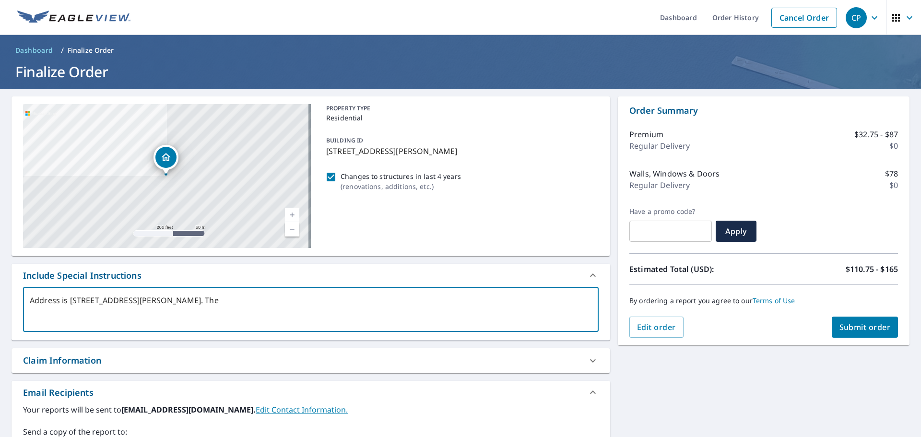
type textarea "x"
checkbox input "true"
type textarea "Address is [STREET_ADDRESS][PERSON_NAME]. The b"
type textarea "x"
checkbox input "true"
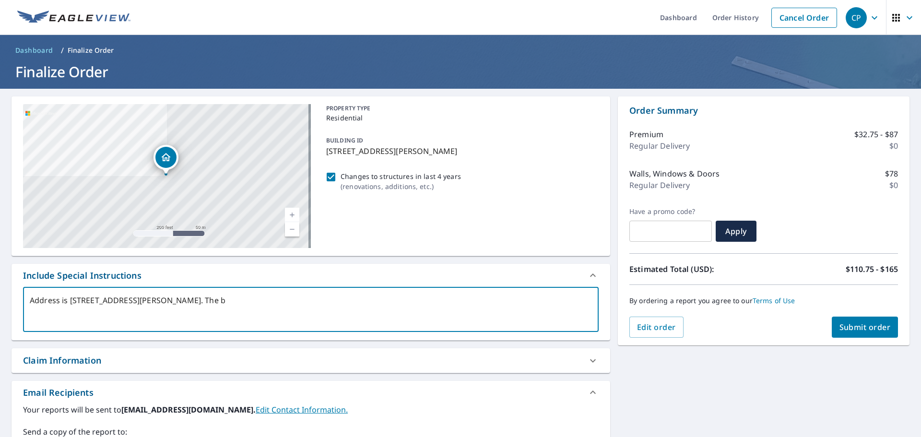
type textarea "Address is [STREET_ADDRESS][PERSON_NAME]. The bu"
type textarea "x"
checkbox input "true"
type textarea "Address is [STREET_ADDRESS][PERSON_NAME]. The [PERSON_NAME]"
type textarea "x"
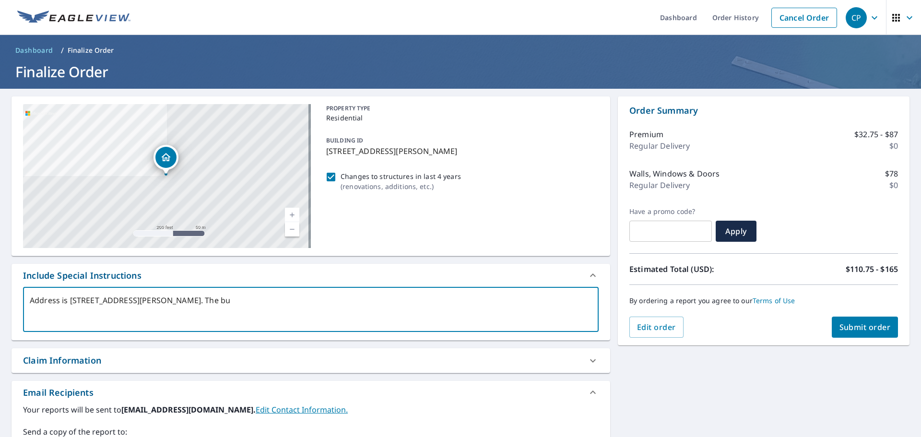
checkbox input "true"
type textarea "Address is [STREET_ADDRESS][PERSON_NAME]. The buil"
type textarea "x"
checkbox input "true"
type textarea "Address is [STREET_ADDRESS][PERSON_NAME]. The build"
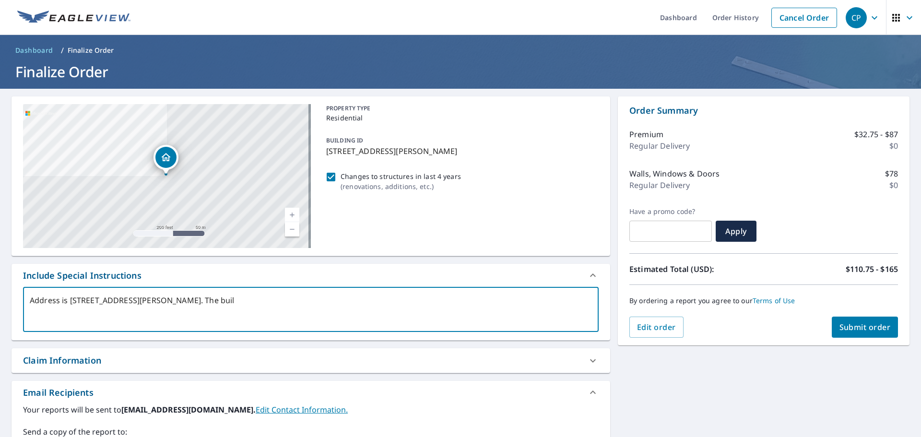
type textarea "x"
checkbox input "true"
type textarea "Address is [STREET_ADDRESS][PERSON_NAME]. The buildi"
type textarea "x"
checkbox input "true"
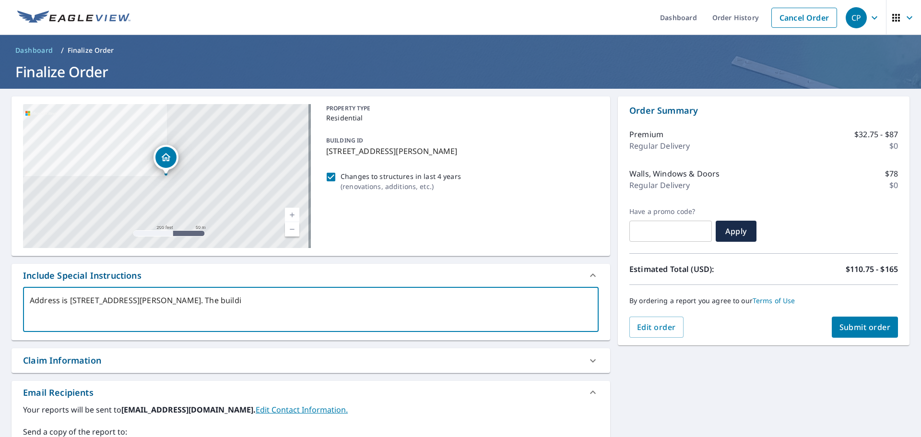
type textarea "Address is [STREET_ADDRESS][PERSON_NAME]. The buildin"
type textarea "x"
checkbox input "true"
type textarea "Address is [STREET_ADDRESS][PERSON_NAME]. The building"
type textarea "x"
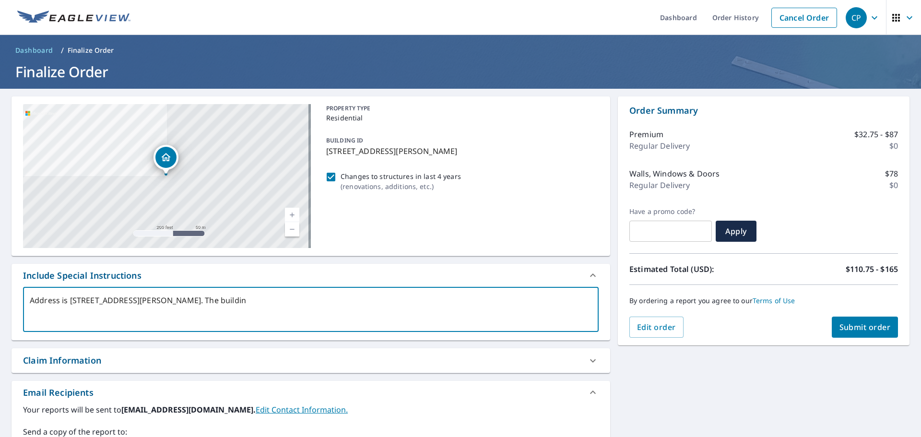
checkbox input "true"
type textarea "Address is [STREET_ADDRESS][PERSON_NAME]. The building"
type textarea "x"
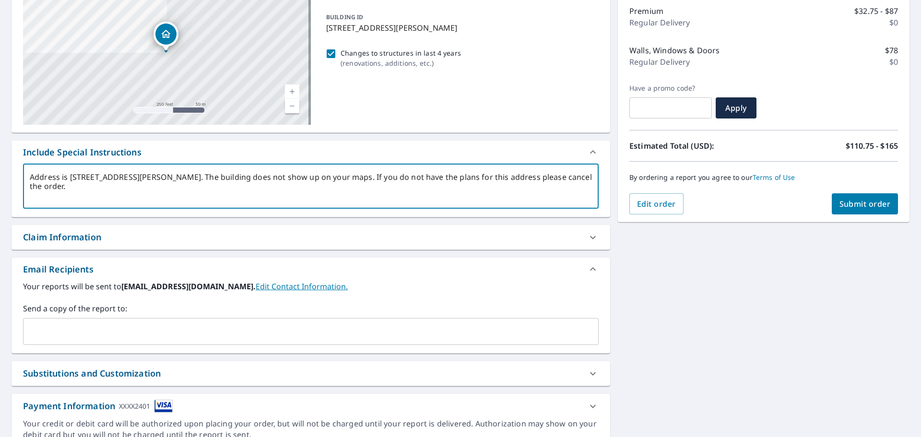
scroll to position [144, 0]
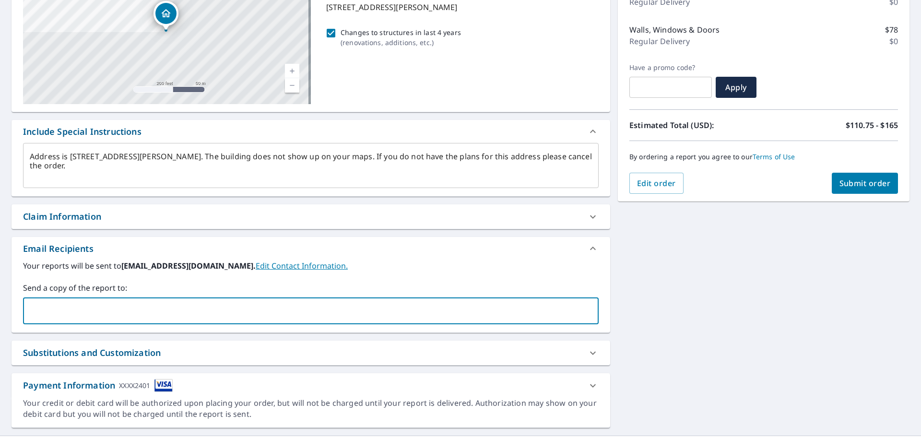
click at [371, 314] on input "text" at bounding box center [303, 311] width 553 height 18
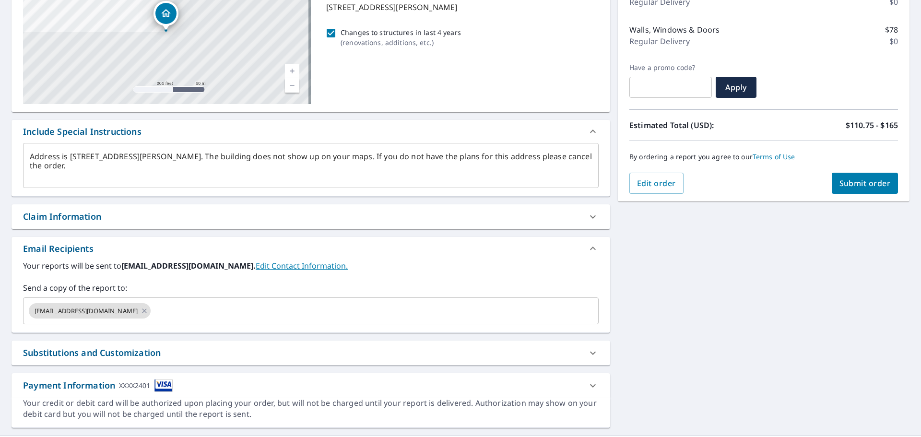
click at [414, 262] on label "Your reports will be sent to [EMAIL_ADDRESS][DOMAIN_NAME]. Edit Contact Informa…" at bounding box center [311, 266] width 576 height 12
click at [528, 351] on div "Substitutions and Customization" at bounding box center [302, 352] width 559 height 13
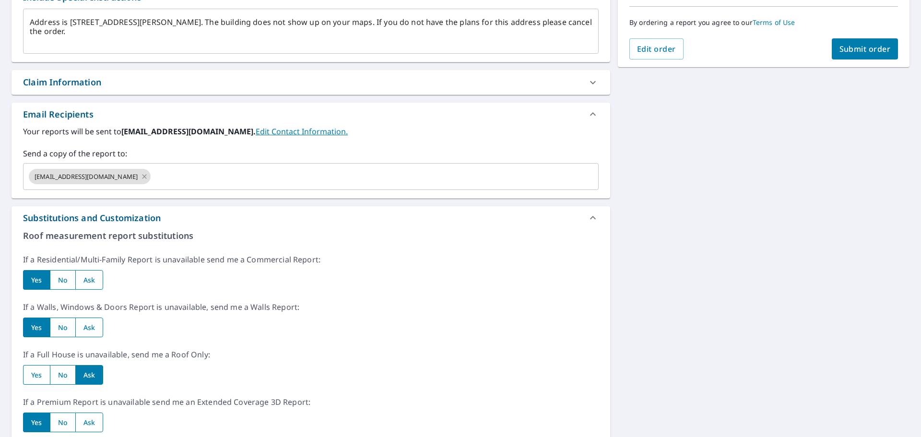
scroll to position [288, 0]
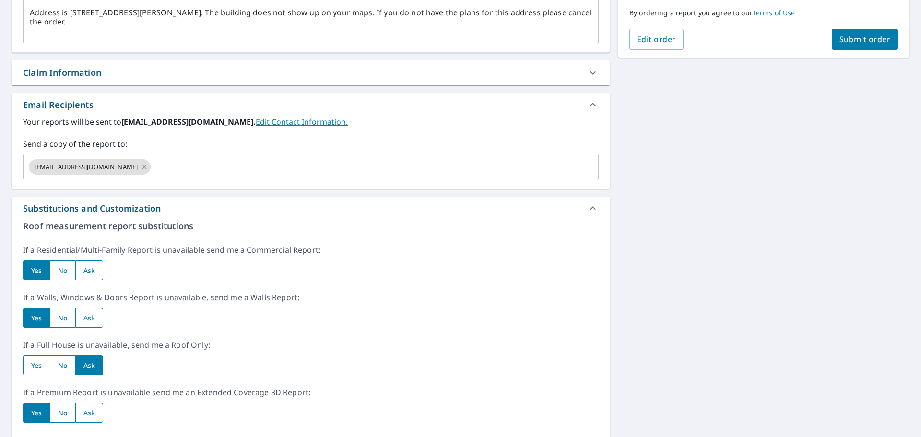
click at [95, 317] on input "radio" at bounding box center [89, 318] width 28 height 20
click at [94, 413] on input "radio" at bounding box center [89, 413] width 28 height 20
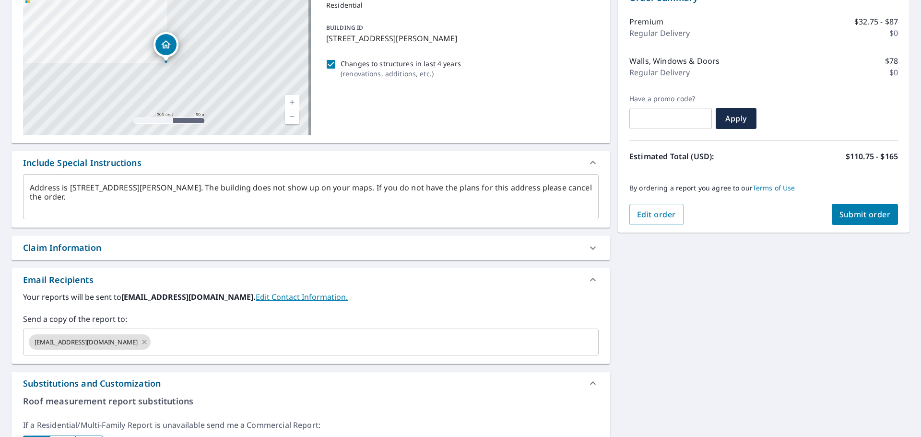
scroll to position [96, 0]
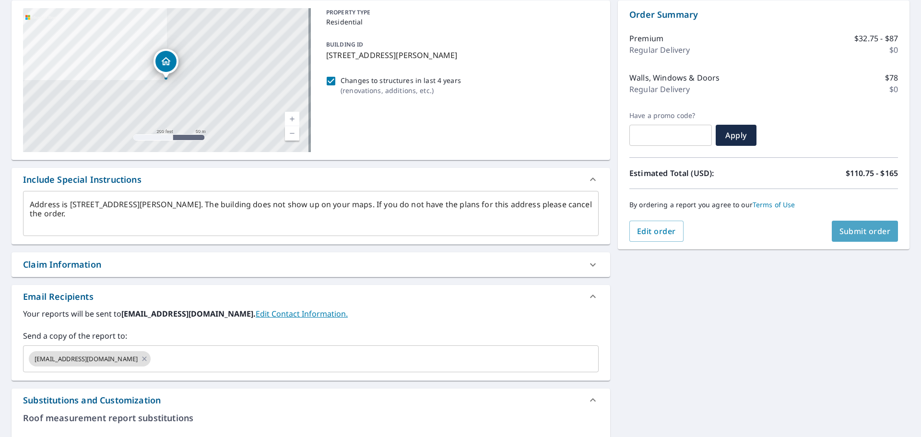
click at [861, 233] on span "Submit order" at bounding box center [865, 231] width 51 height 11
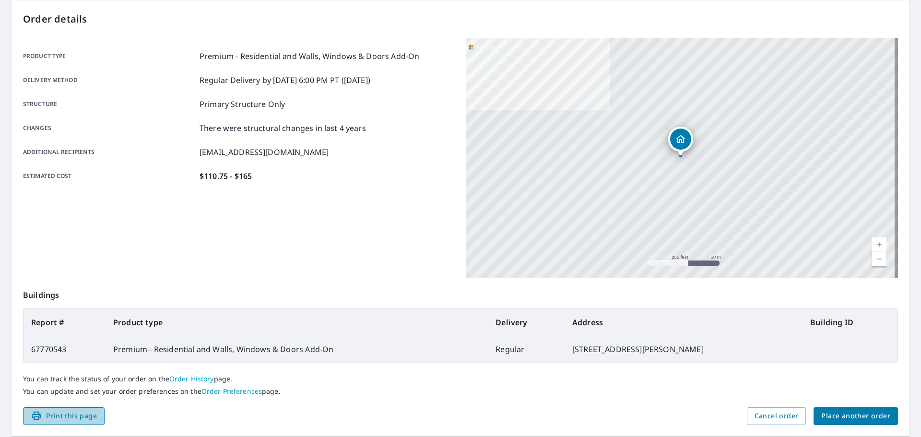
click at [82, 415] on span "Print this page" at bounding box center [64, 416] width 66 height 12
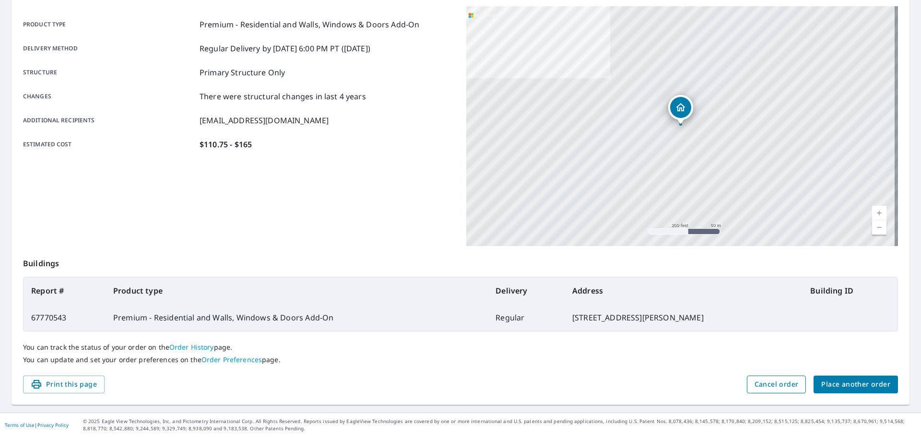
click at [772, 384] on span "Cancel order" at bounding box center [777, 385] width 44 height 12
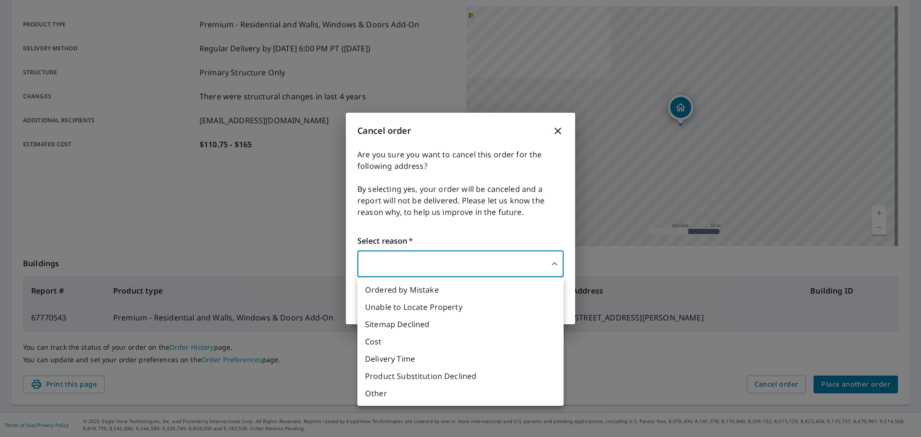
click at [553, 268] on body "CP CP Dashboard Order History Order CP Order Submitted Order details Product ty…" at bounding box center [460, 218] width 921 height 437
click at [487, 310] on li "Unable to Locate Property" at bounding box center [460, 306] width 206 height 17
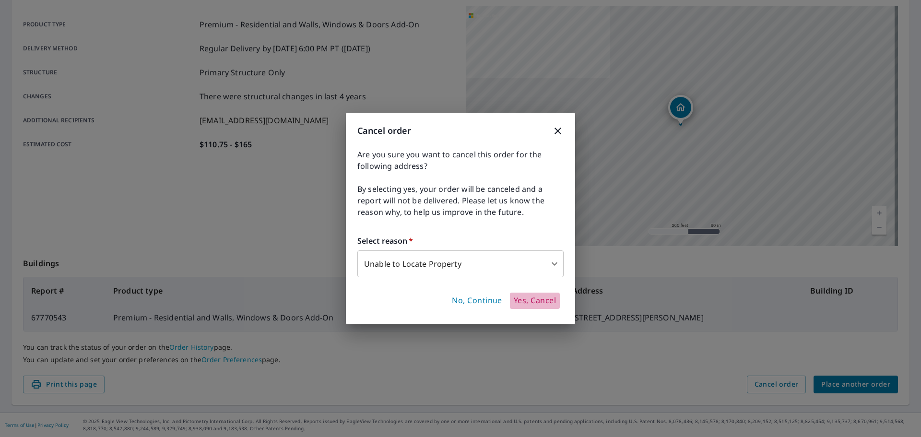
click at [538, 303] on span "Yes, Cancel" at bounding box center [535, 301] width 42 height 11
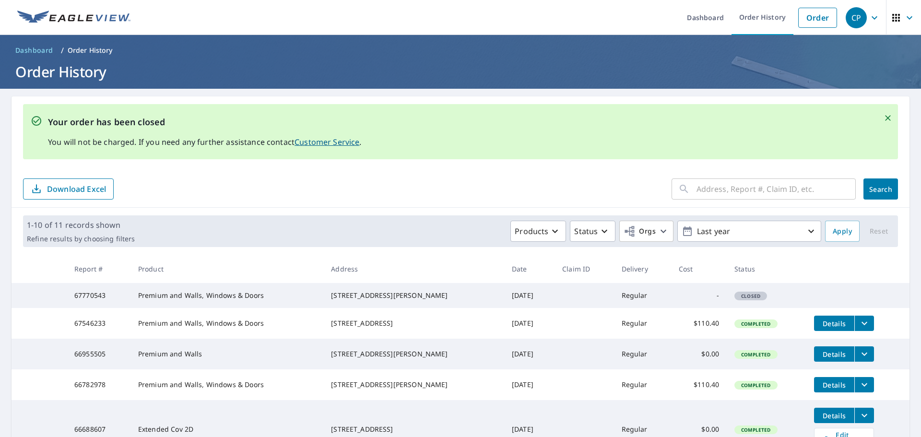
click at [896, 16] on span "button" at bounding box center [904, 17] width 27 height 23
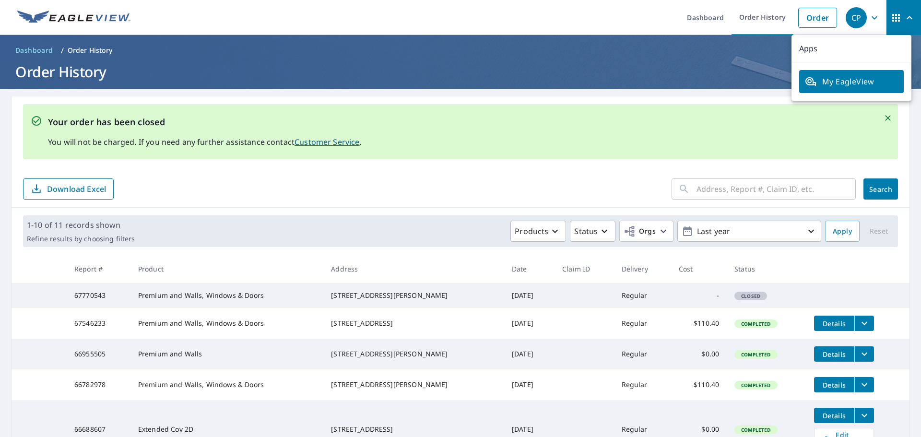
click at [705, 85] on header "Dashboard / Order History Order History" at bounding box center [460, 62] width 921 height 54
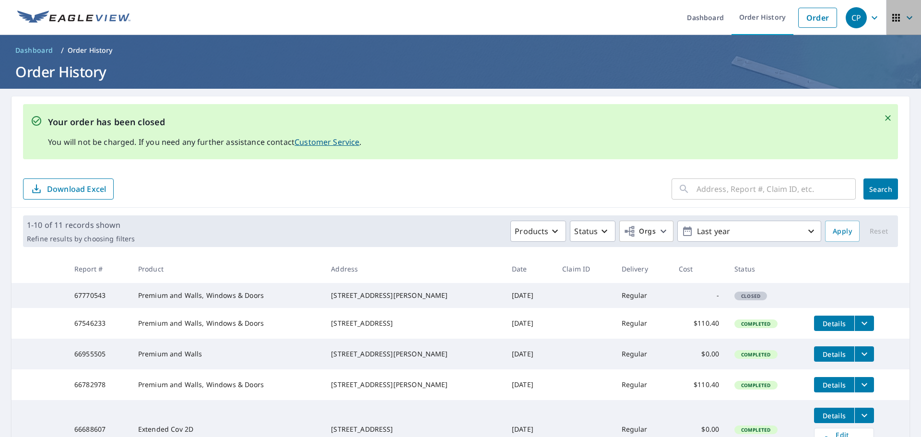
click at [904, 17] on icon "button" at bounding box center [910, 18] width 12 height 12
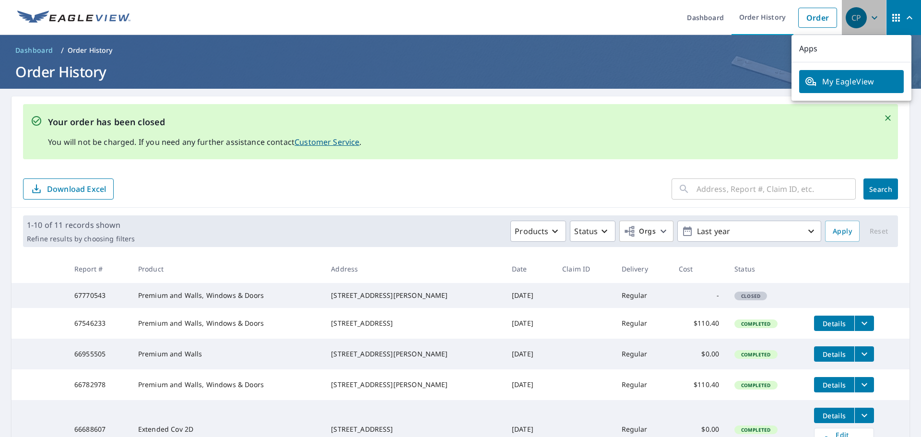
click at [870, 19] on icon "button" at bounding box center [875, 18] width 12 height 12
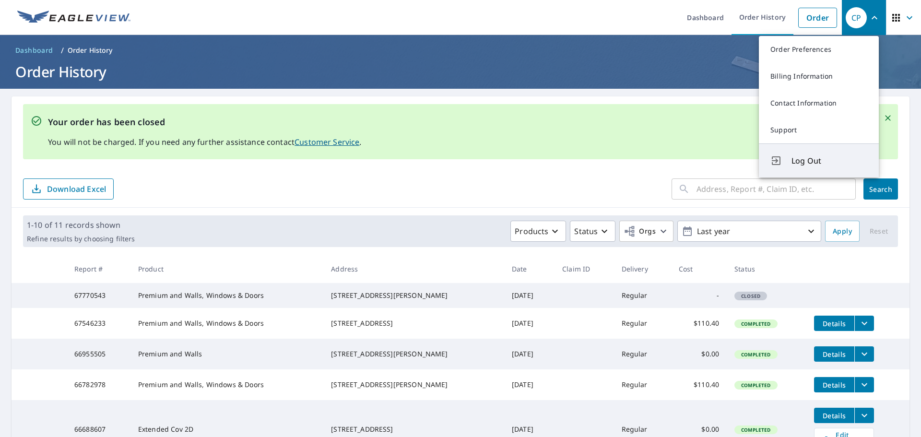
click at [807, 157] on span "Log Out" at bounding box center [830, 161] width 76 height 12
